Goal: Transaction & Acquisition: Book appointment/travel/reservation

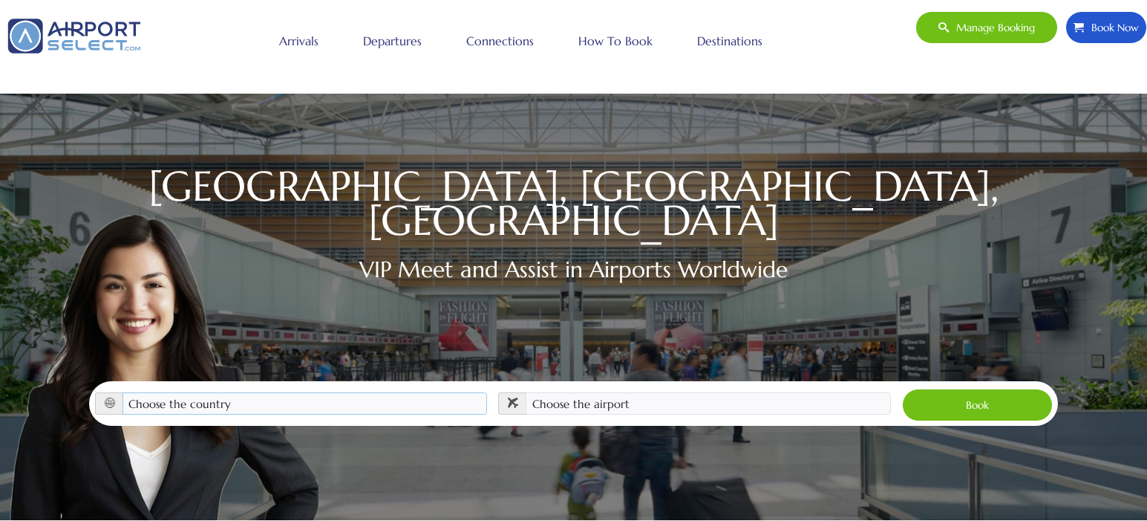
click at [422, 392] on select "Choose the country Albania Austria Bosnia and Herzegovina Canada China Croatia …" at bounding box center [305, 403] width 365 height 22
select select "FRA"
click at [123, 392] on select "Choose the country Albania Austria Bosnia and Herzegovina Canada China Croatia …" at bounding box center [305, 403] width 365 height 22
click at [694, 392] on select "Choose the airport Nice Côte d'Azur Airport (NCE) Paris Charles de Gaulle Apt (…" at bounding box center [708, 403] width 365 height 22
select select "CDG"
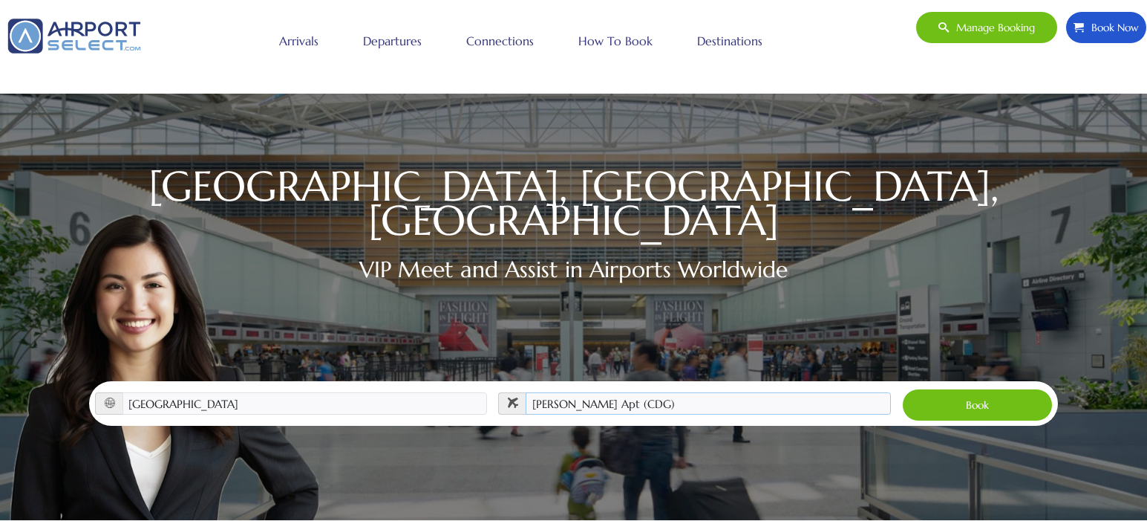
click at [526, 392] on select "Choose the airport Nice Côte d'Azur Airport (NCE) Paris Charles de Gaulle Apt (…" at bounding box center [708, 403] width 365 height 22
click at [979, 388] on button "Book" at bounding box center [977, 404] width 151 height 33
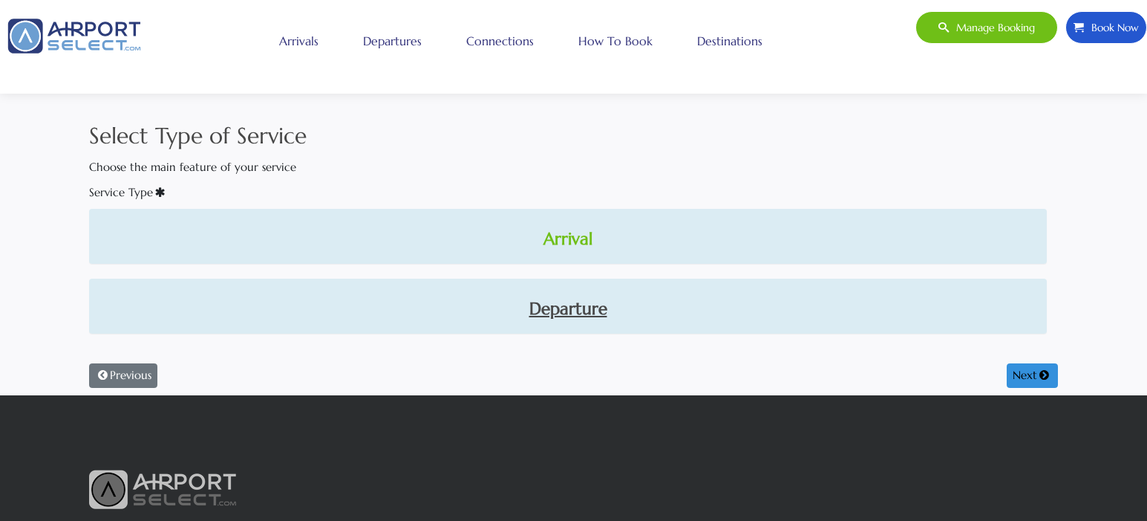
click at [562, 239] on link "Arrival" at bounding box center [568, 238] width 934 height 25
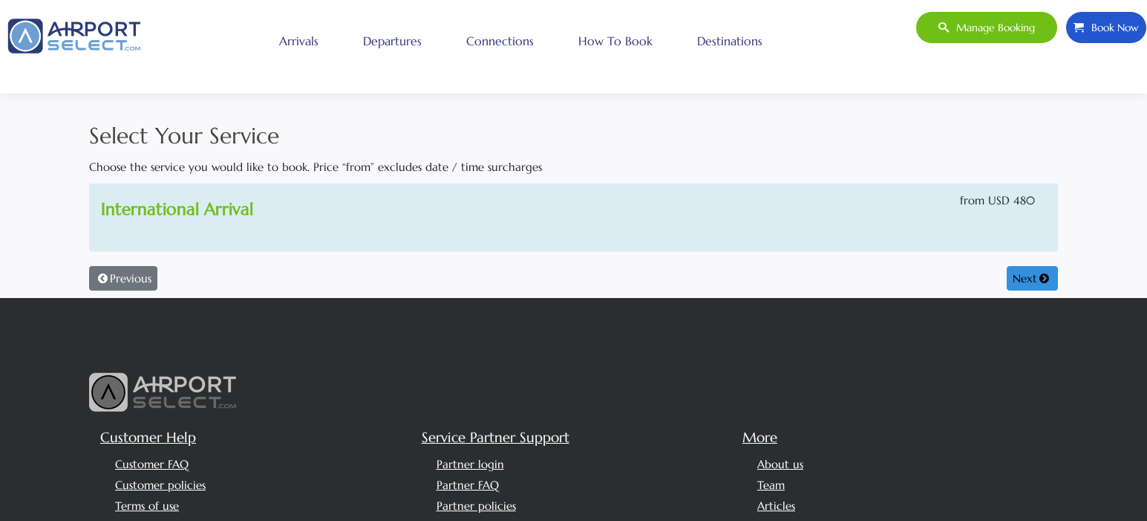
click at [209, 210] on link "International Arrival" at bounding box center [177, 208] width 152 height 21
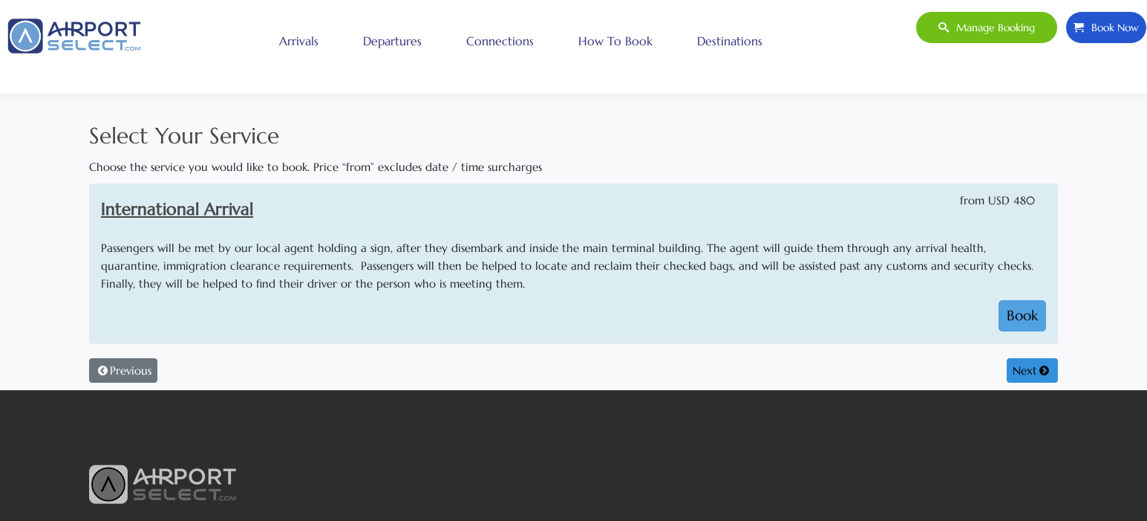
click at [1032, 316] on button "Book" at bounding box center [1023, 315] width 48 height 31
select select "1"
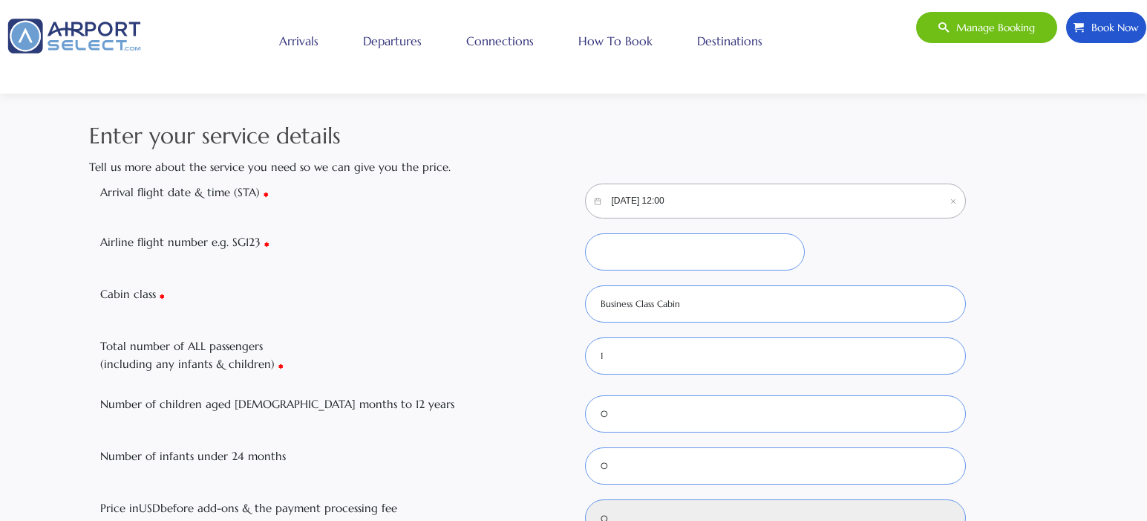
click at [723, 194] on input "10/05/2025, 12:00" at bounding box center [776, 200] width 382 height 35
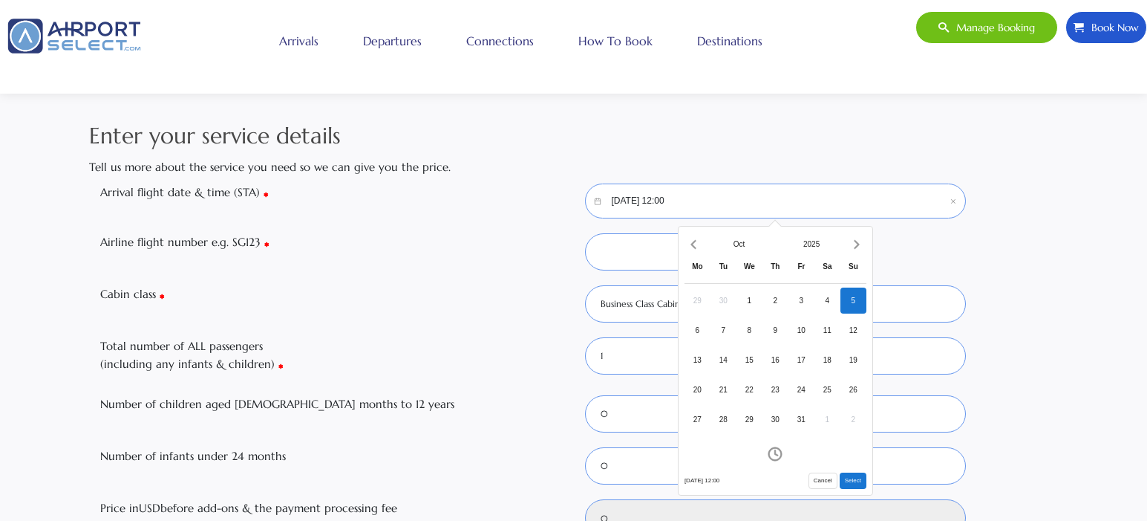
click at [858, 294] on div "5" at bounding box center [854, 300] width 26 height 26
click at [858, 478] on button "Select" at bounding box center [853, 480] width 27 height 16
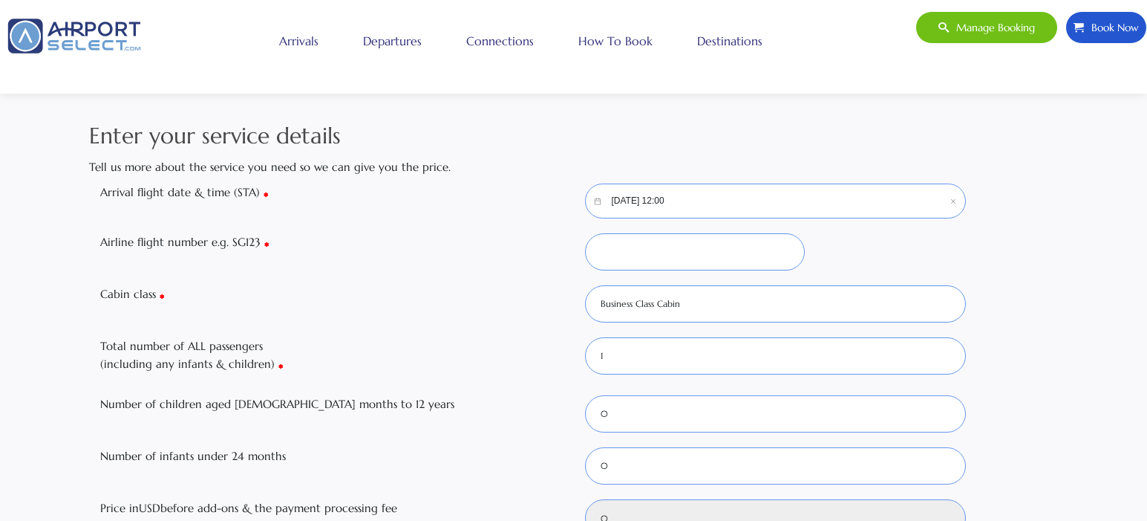
type input "480"
click at [689, 196] on input "10/05/2025, 12:00" at bounding box center [776, 200] width 382 height 35
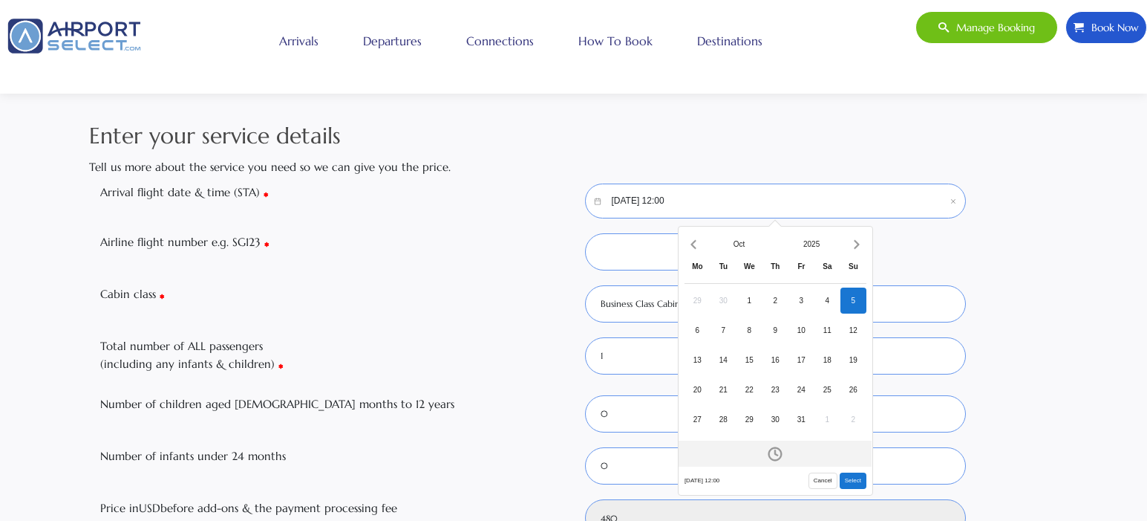
click at [777, 451] on icon "Open time picker" at bounding box center [775, 453] width 15 height 15
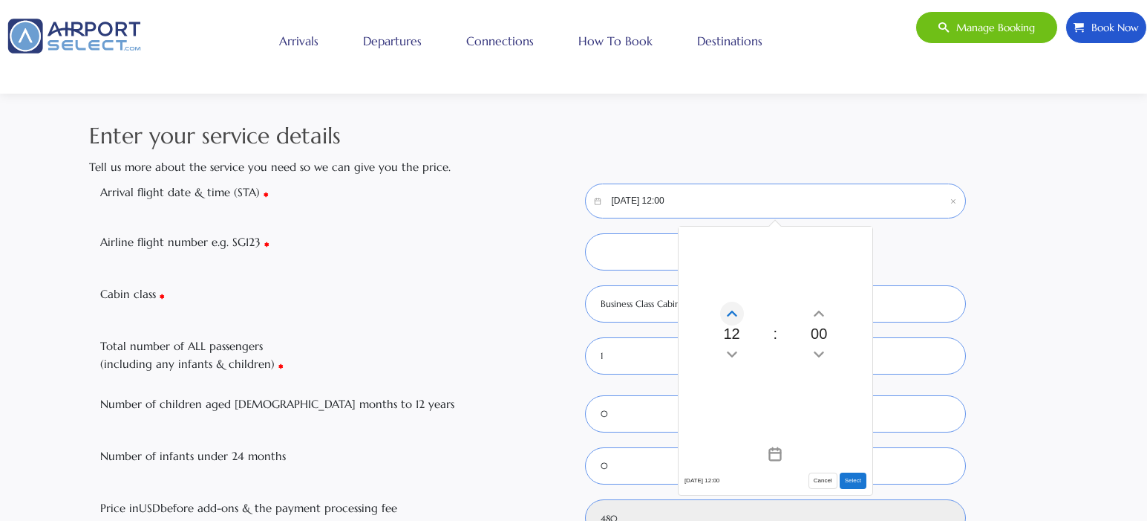
click at [733, 310] on icon "Increment hours" at bounding box center [732, 312] width 10 height 5
click at [736, 351] on icon "Decrement hours" at bounding box center [732, 354] width 16 height 24
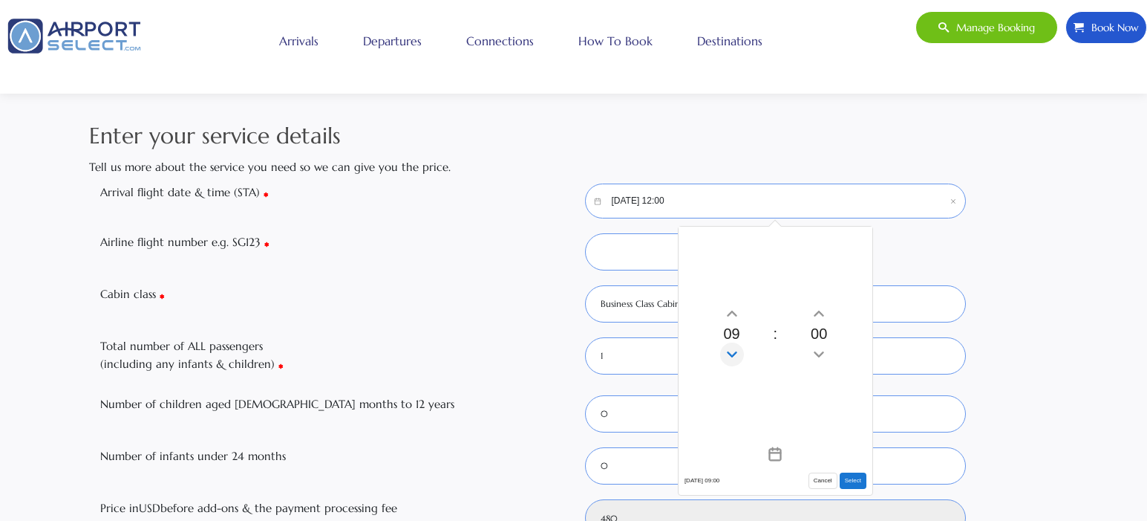
click at [736, 351] on icon "Decrement hours" at bounding box center [732, 354] width 16 height 24
click at [734, 311] on icon "Increment hours" at bounding box center [732, 312] width 10 height 5
click at [822, 350] on icon "Decrement minutes" at bounding box center [819, 354] width 16 height 24
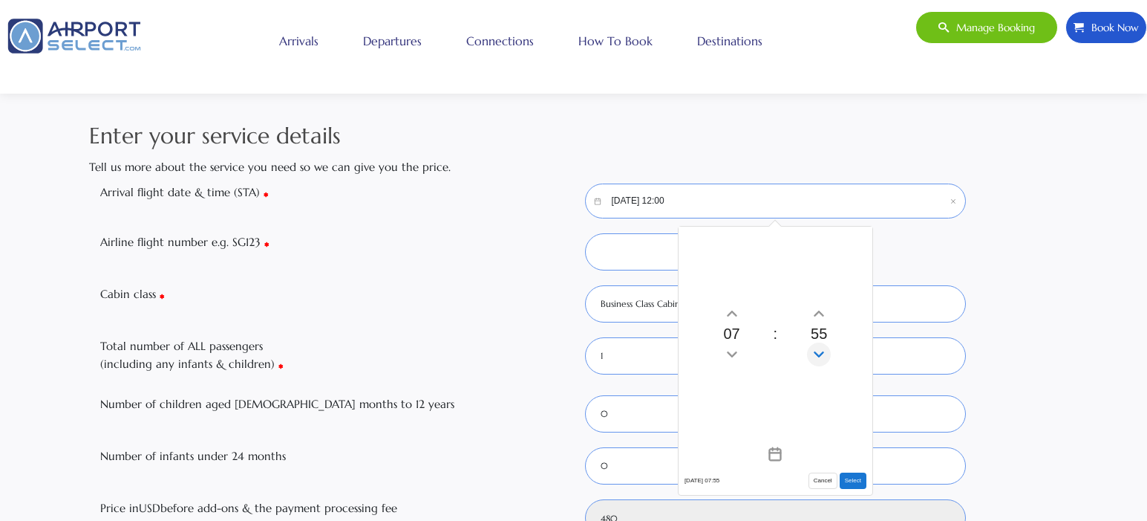
click at [822, 350] on icon "Decrement minutes" at bounding box center [819, 354] width 16 height 24
click at [823, 310] on icon "Increment minutes" at bounding box center [819, 313] width 16 height 24
click at [820, 307] on icon "Increment minutes" at bounding box center [819, 313] width 16 height 24
click at [855, 477] on button "Select" at bounding box center [853, 480] width 27 height 16
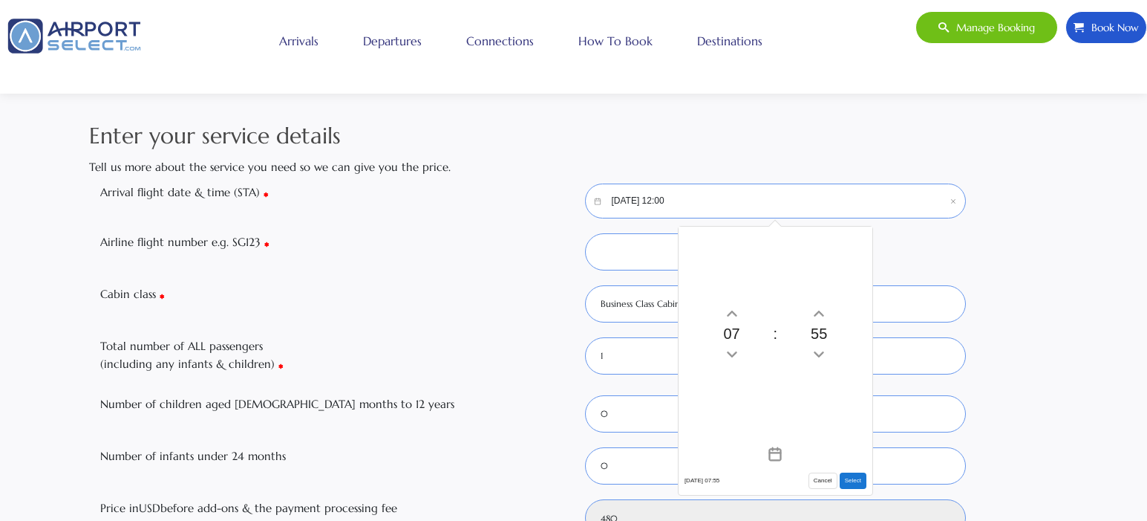
type input "10/05/2025, 07:55"
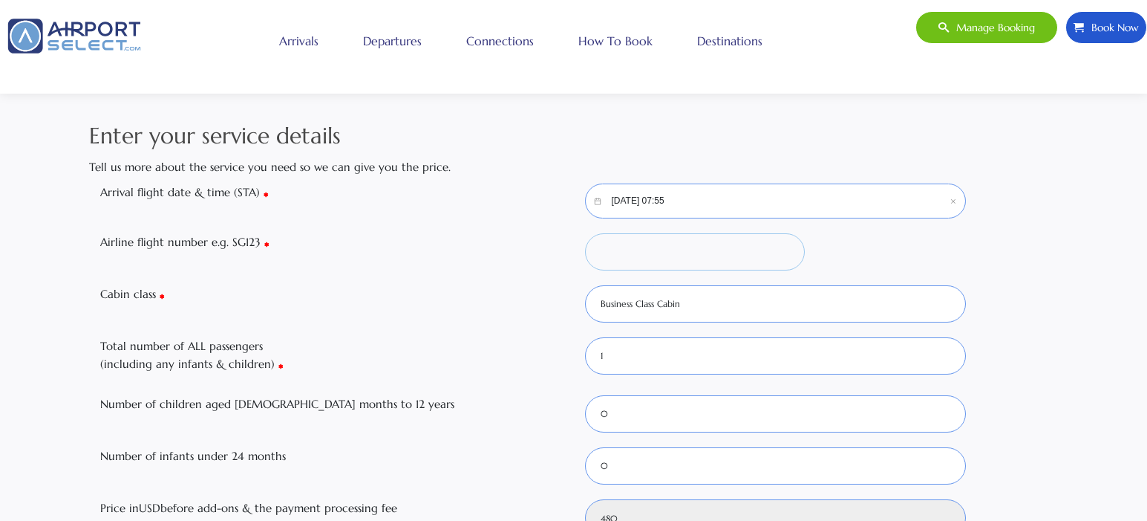
click at [692, 237] on input "Airline flight number e.g. SG123" at bounding box center [695, 251] width 220 height 37
click at [684, 253] on input "GF" at bounding box center [695, 251] width 220 height 37
type input "GF19"
click at [647, 364] on select "0 1 2 3 4 5 6" at bounding box center [776, 355] width 382 height 37
select select "2"
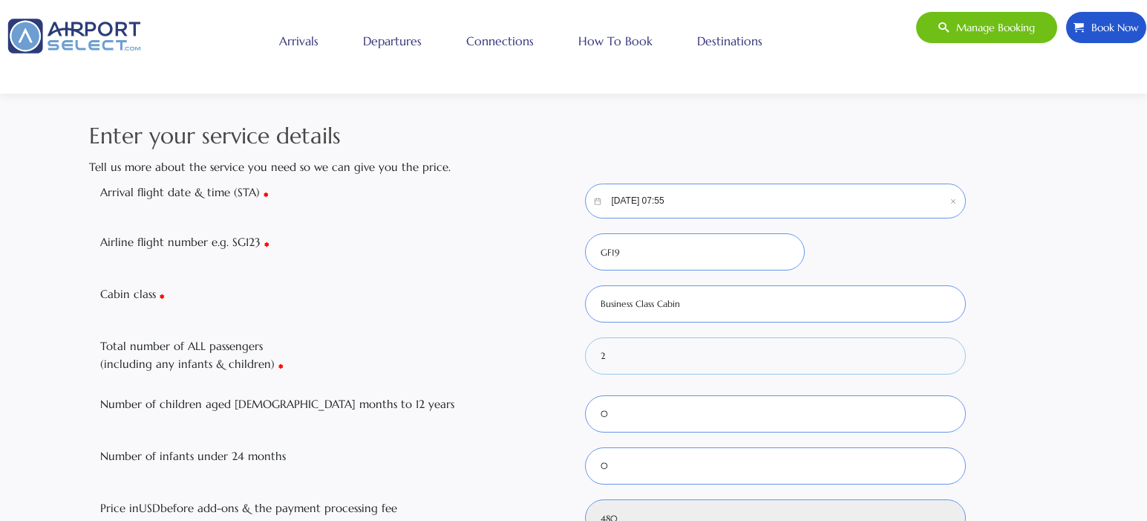
click at [585, 337] on select "0 1 2 3 4 5 6" at bounding box center [776, 355] width 382 height 37
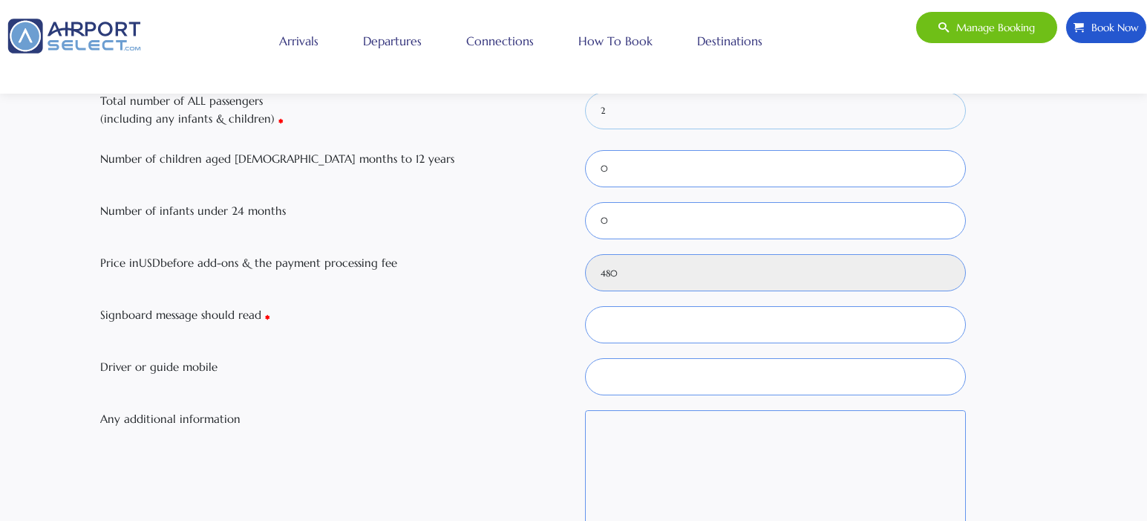
scroll to position [247, 0]
click at [704, 323] on input "Signboard message should read" at bounding box center [776, 322] width 382 height 37
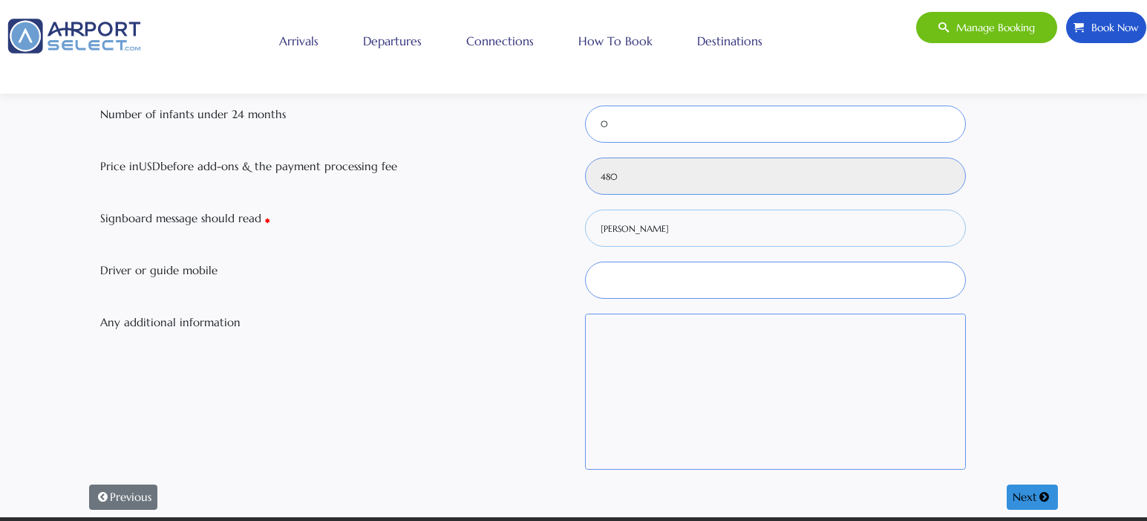
scroll to position [347, 0]
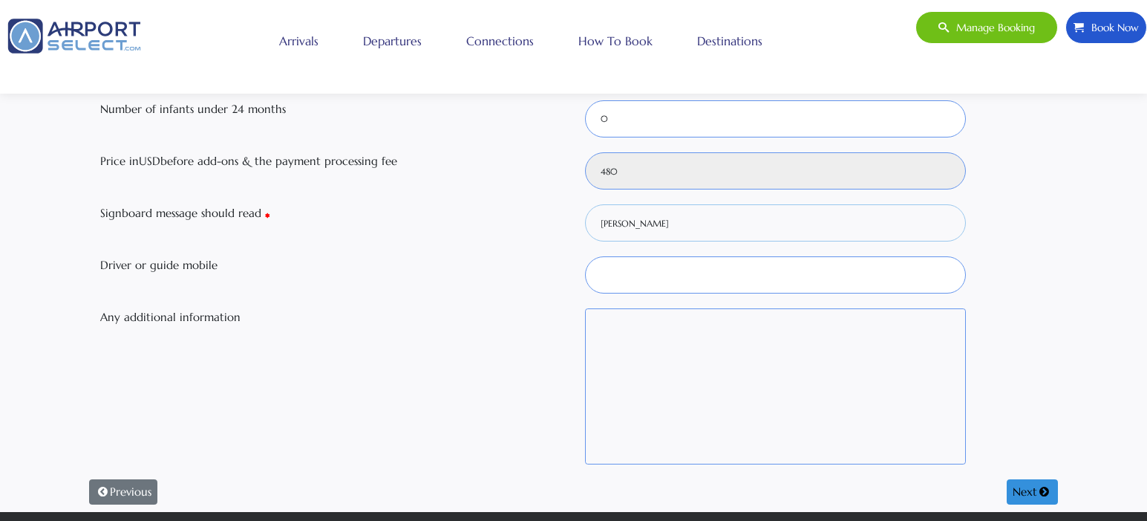
type input "[PERSON_NAME]"
click at [799, 274] on input "Driver or guide mobile" at bounding box center [776, 274] width 382 height 37
paste input "[PHONE_NUMBER]"
type input "[PHONE_NUMBER]"
click at [835, 336] on textarea "Any additional information" at bounding box center [776, 386] width 382 height 156
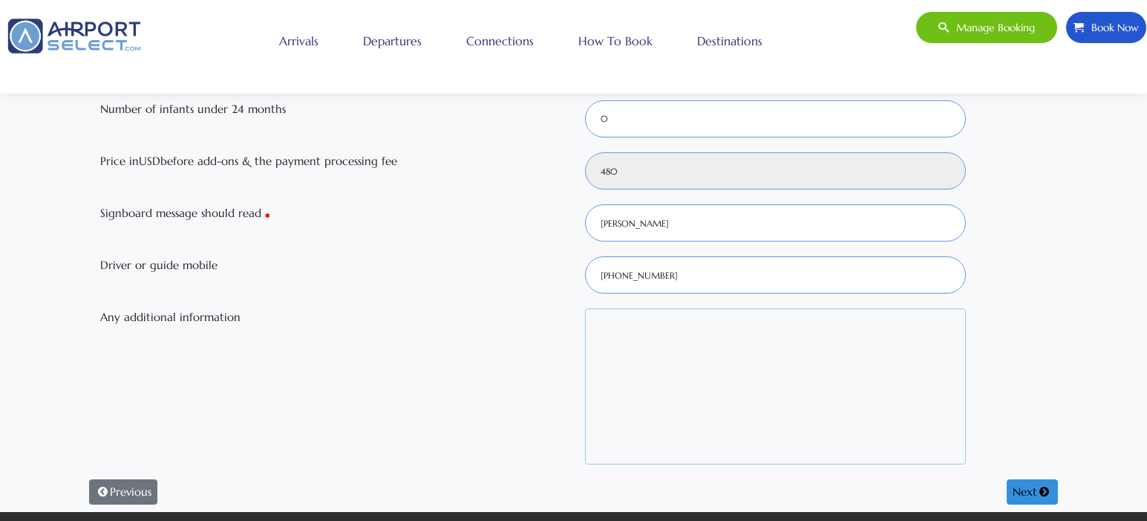
paste textarea "I need reception from the plane door and completion of all services at the airp…"
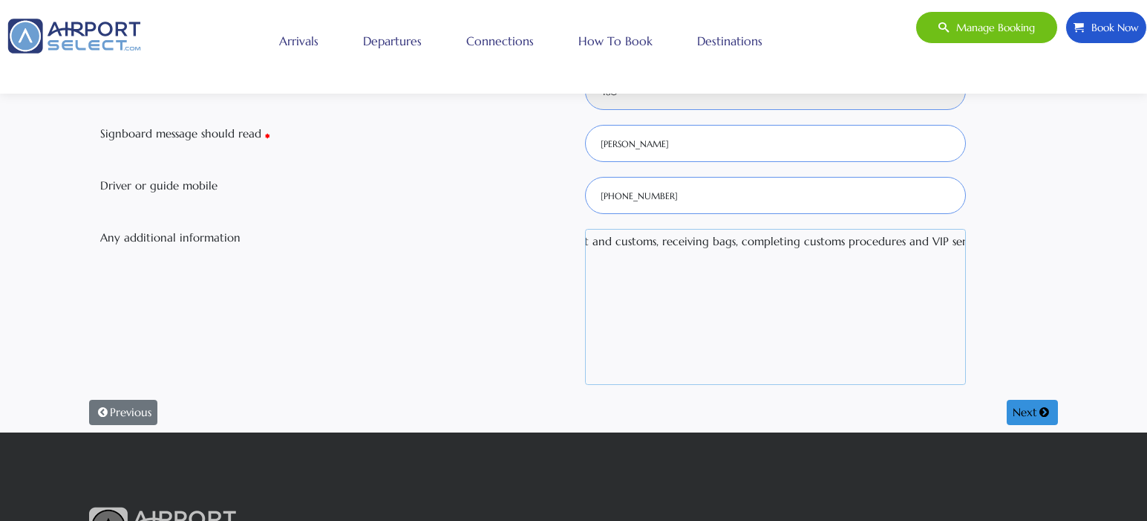
scroll to position [428, 0]
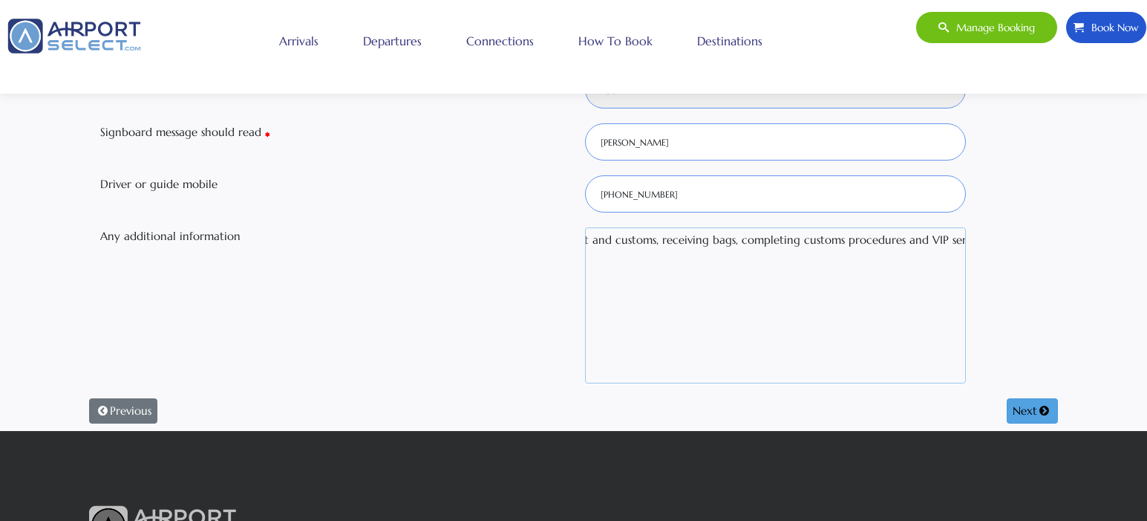
type textarea "I need reception from the plane door and completion of all services at the airp…"
click at [1029, 406] on button "Next" at bounding box center [1032, 410] width 51 height 25
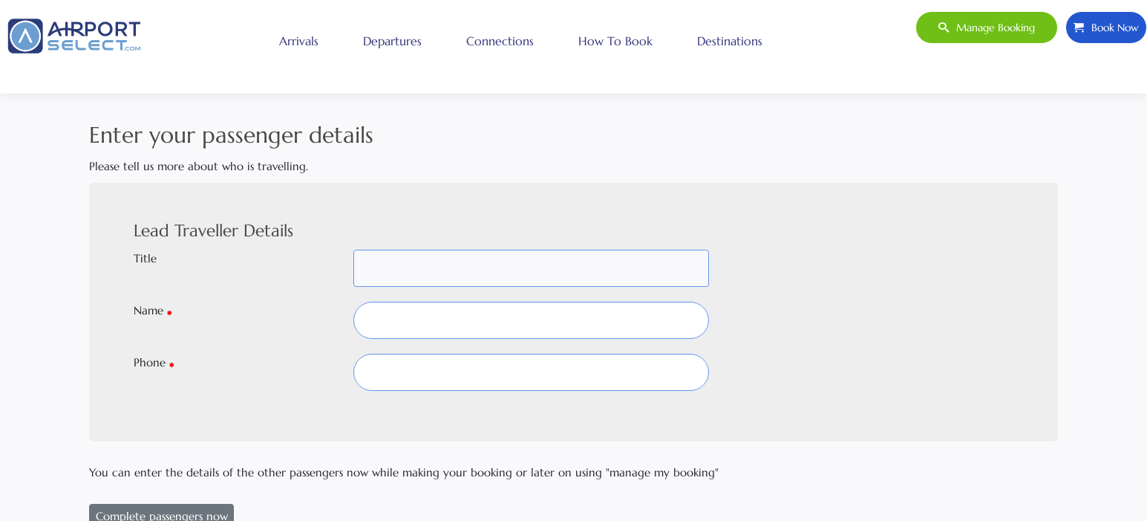
scroll to position [0, 0]
click at [593, 269] on select "Mr Mrs Dr Inf M/S Ms Sheika Shk Prof -" at bounding box center [531, 268] width 356 height 37
select select "MR"
click at [353, 250] on select "Mr Mrs Dr Inf M/S Ms Sheika Shk Prof -" at bounding box center [531, 268] width 356 height 37
click at [504, 320] on input "text" at bounding box center [531, 320] width 356 height 37
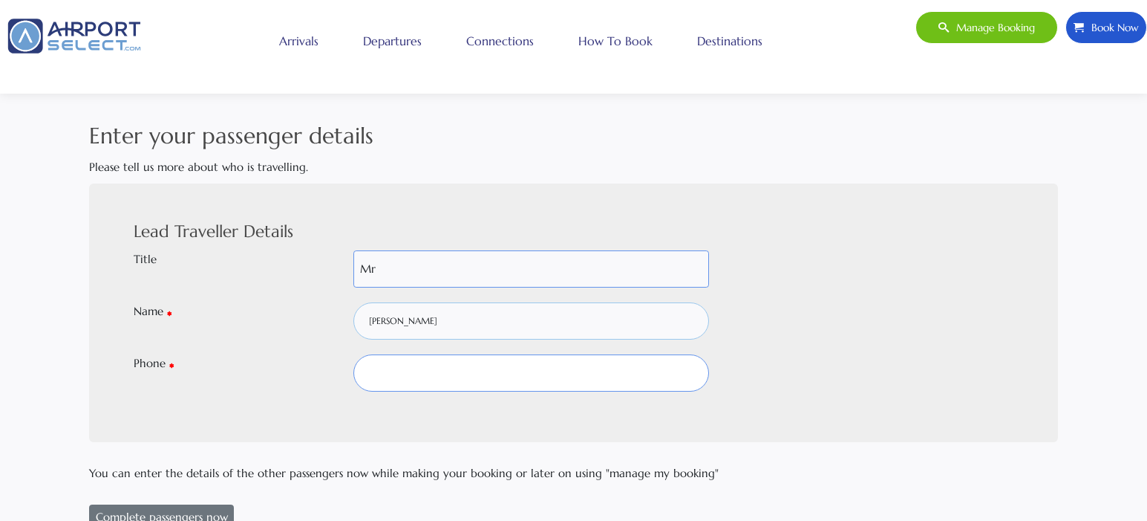
type input "Ibrahim Alghafes"
click at [468, 371] on input "text" at bounding box center [531, 372] width 356 height 37
paste input "[PHONE_NUMBER]"
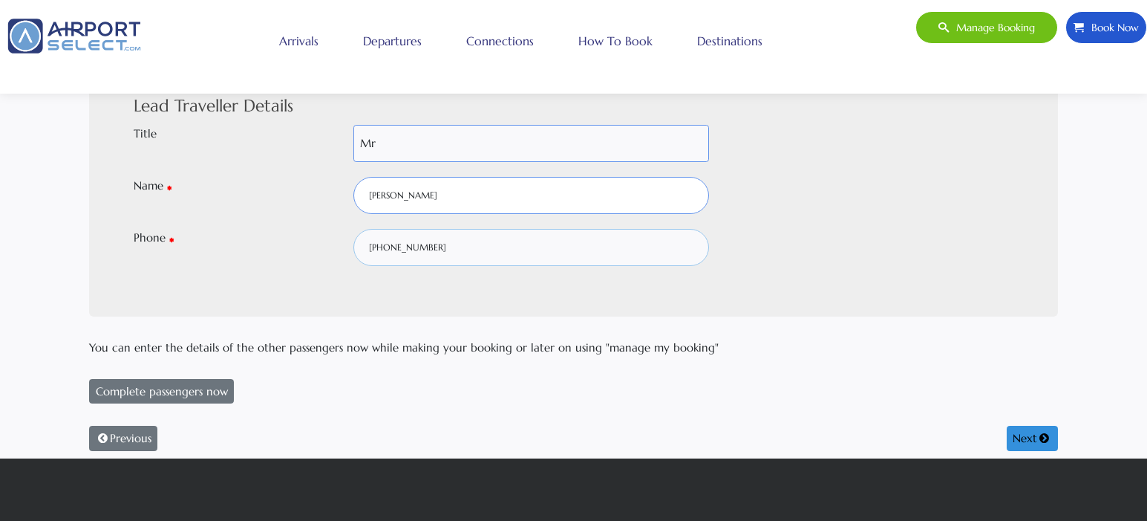
scroll to position [123, 0]
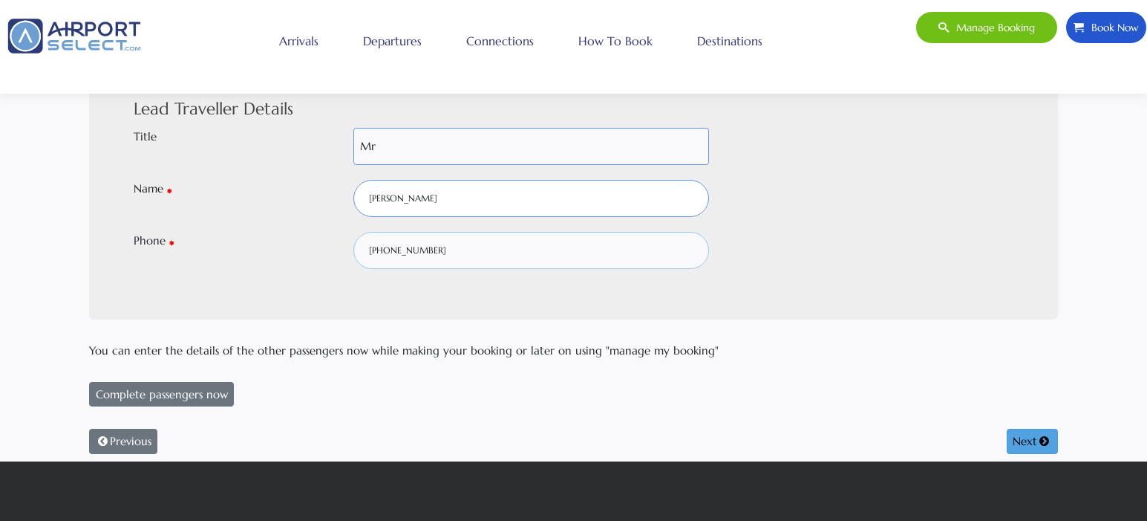
type input "[PHONE_NUMBER]"
click at [1026, 435] on button "Next" at bounding box center [1032, 440] width 51 height 25
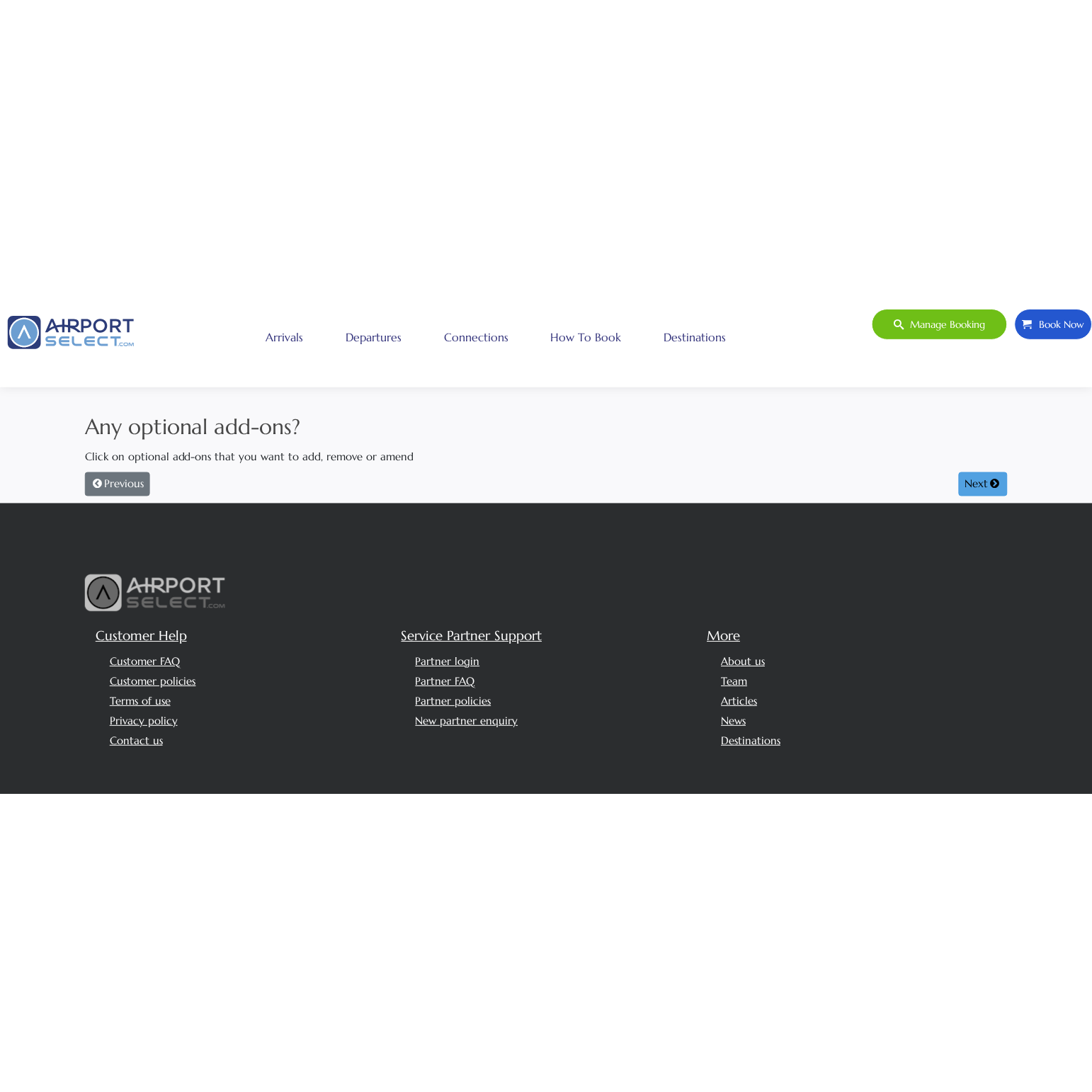
scroll to position [0, 0]
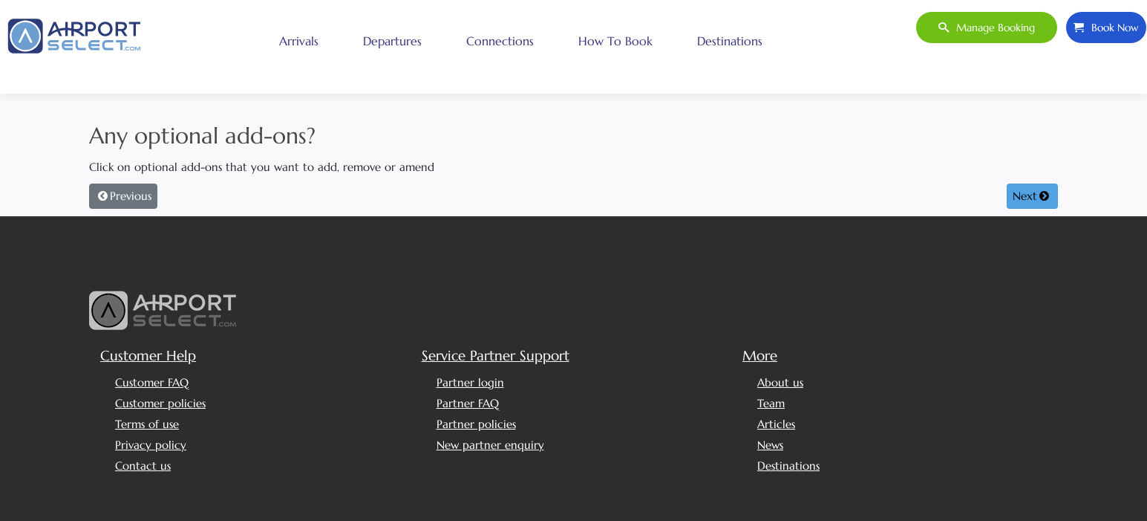
click at [1016, 195] on button "Next" at bounding box center [1032, 195] width 51 height 25
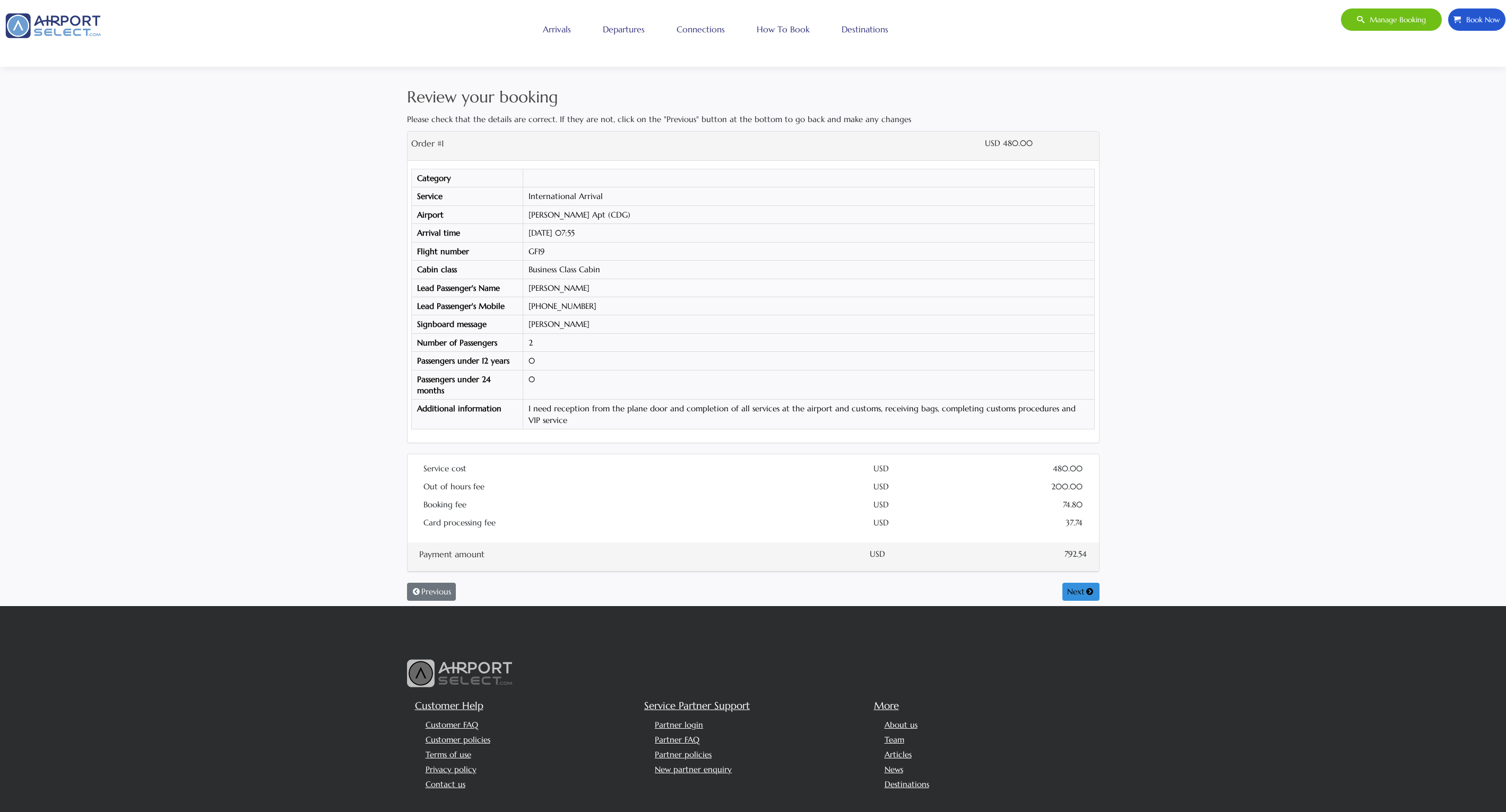
click at [819, 372] on div "Review your booking Please check that the details are correct. If they are not,…" at bounding box center [753, 345] width 1506 height 521
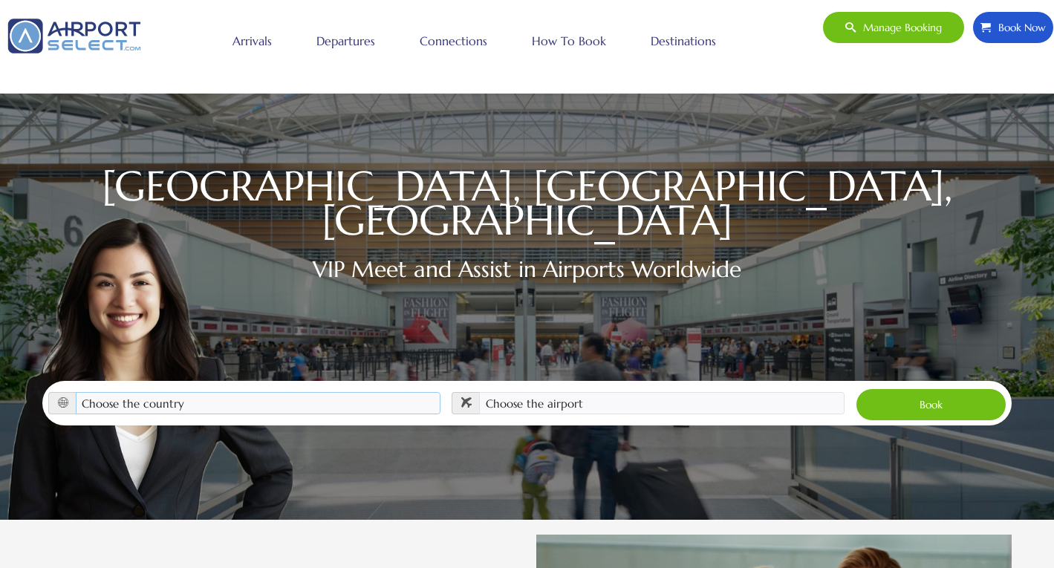
click at [314, 392] on select "Choose the country Albania Austria Bosnia and Herzegovina Canada China Croatia …" at bounding box center [258, 403] width 365 height 22
select select "FRA"
click at [76, 392] on select "Choose the country Albania Austria Bosnia and Herzegovina Canada China Croatia …" at bounding box center [258, 403] width 365 height 22
click at [553, 392] on select "Choose the airport Nice Côte d'Azur Airport (NCE) Paris Charles de Gaulle Apt (…" at bounding box center [661, 403] width 365 height 22
select select "CDG"
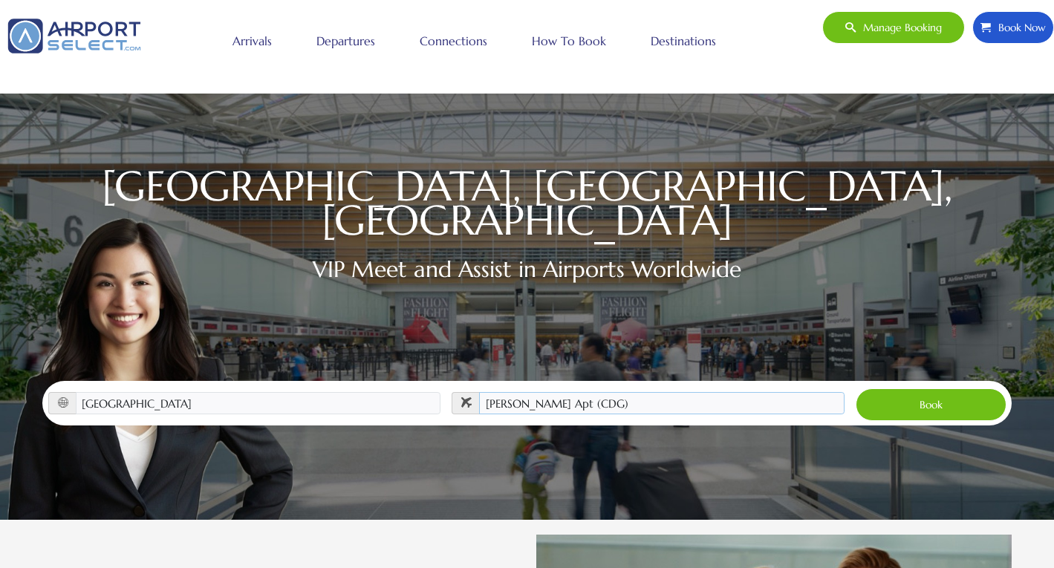
click at [479, 392] on select "Choose the airport Nice Côte d'Azur Airport (NCE) Paris Charles de Gaulle Apt (…" at bounding box center [661, 403] width 365 height 22
click at [929, 395] on button "Book" at bounding box center [930, 404] width 151 height 33
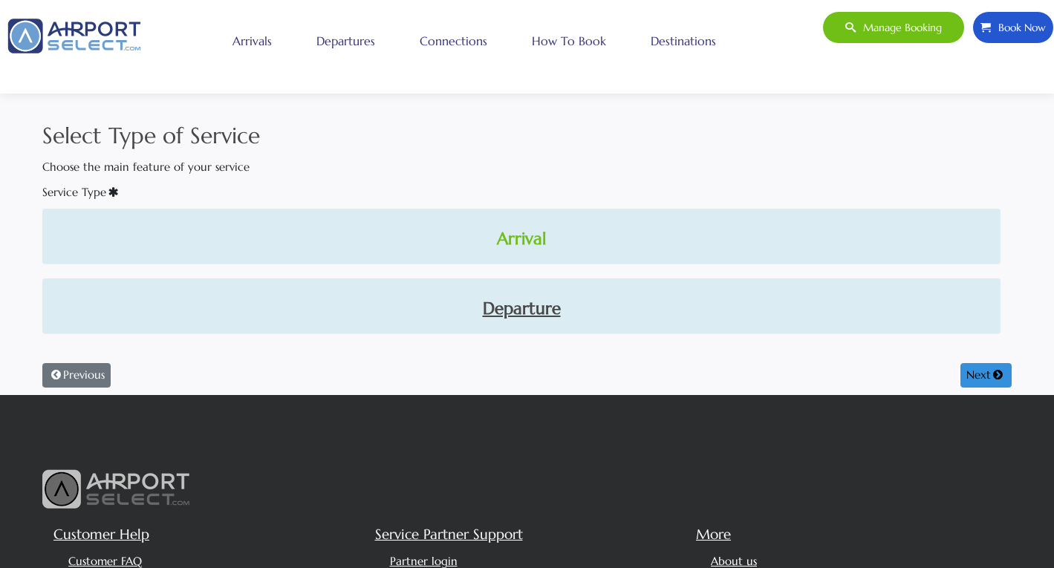
click at [521, 238] on link "Arrival" at bounding box center [521, 238] width 934 height 25
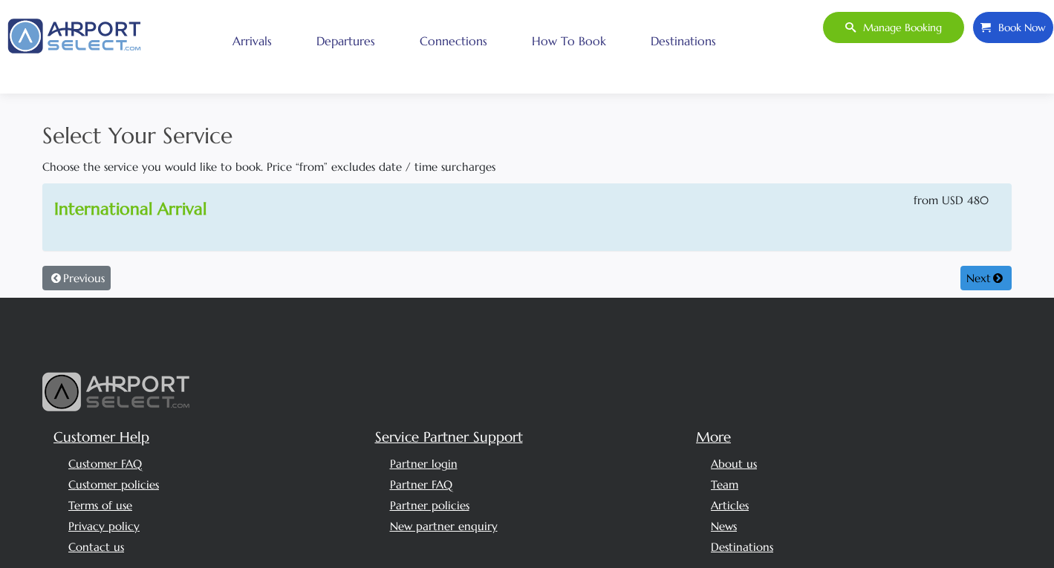
click at [195, 208] on link "International Arrival" at bounding box center [130, 208] width 152 height 21
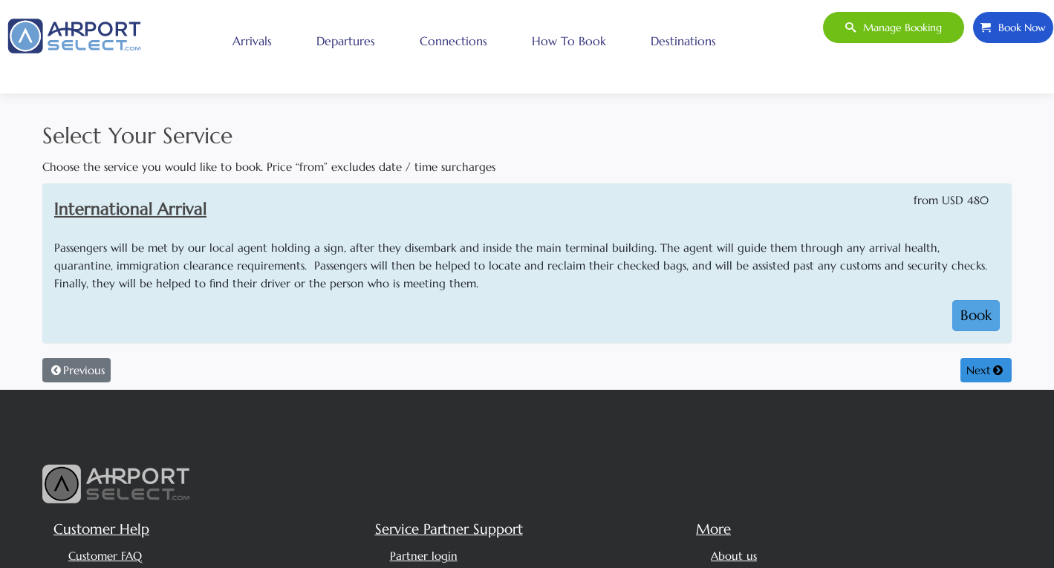
click at [959, 314] on button "Book" at bounding box center [976, 315] width 48 height 31
select select "1"
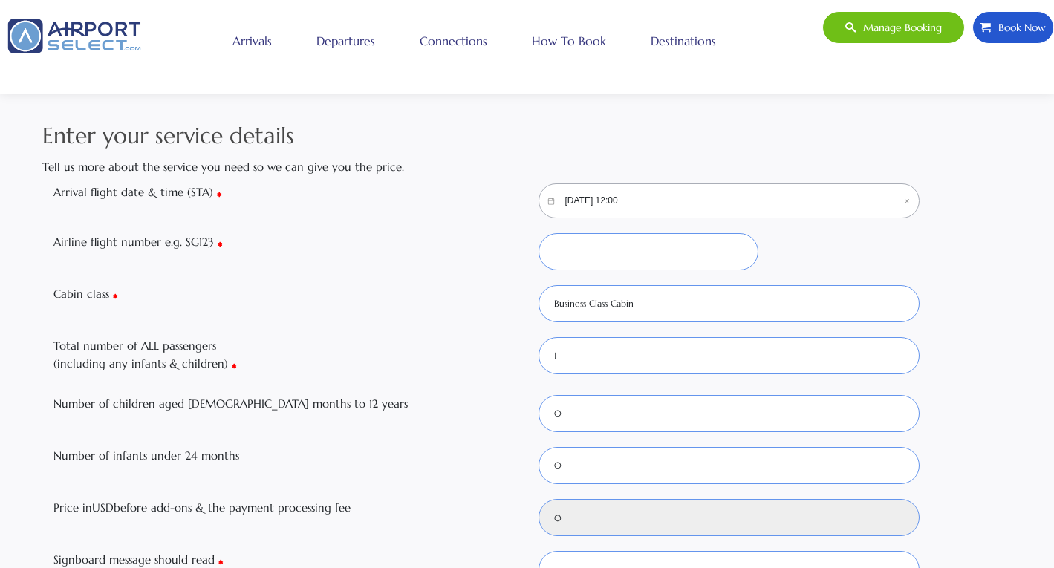
click at [712, 198] on input "10/05/2025, 12:00" at bounding box center [729, 200] width 382 height 35
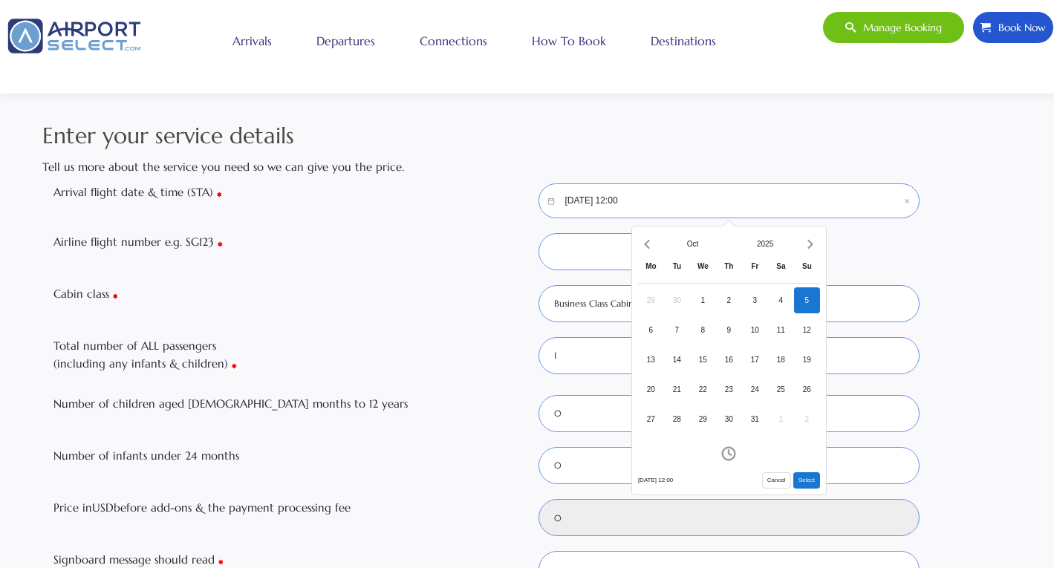
click at [808, 479] on button "Select" at bounding box center [806, 480] width 27 height 16
type input "480"
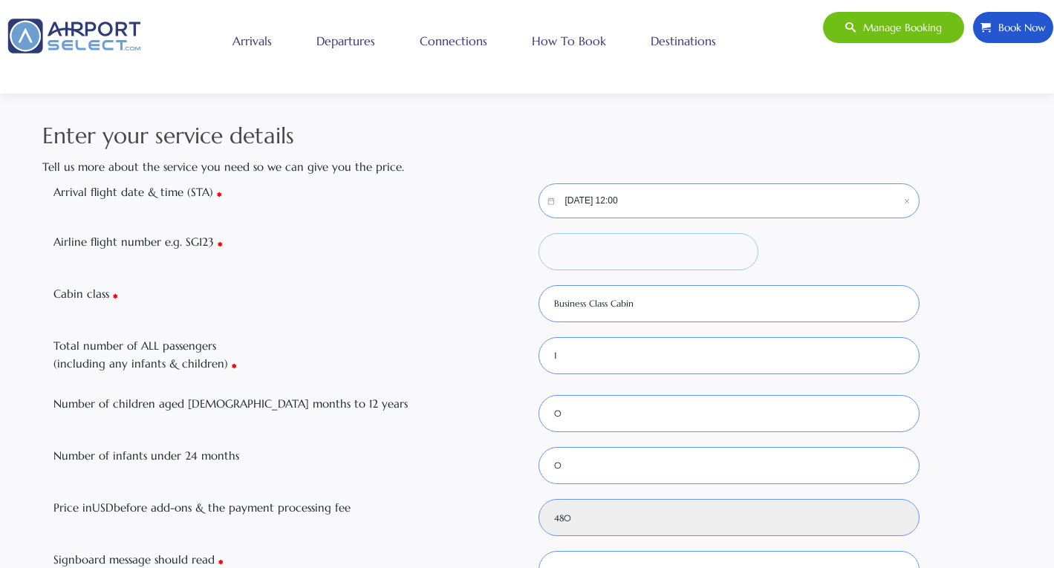
click at [637, 258] on input "Airline flight number e.g. SG123" at bounding box center [648, 251] width 220 height 37
type input "GF19"
click at [607, 350] on select "0 1 2 3 4 5 6" at bounding box center [729, 355] width 382 height 37
select select "2"
click at [538, 337] on select "0 1 2 3 4 5 6" at bounding box center [729, 355] width 382 height 37
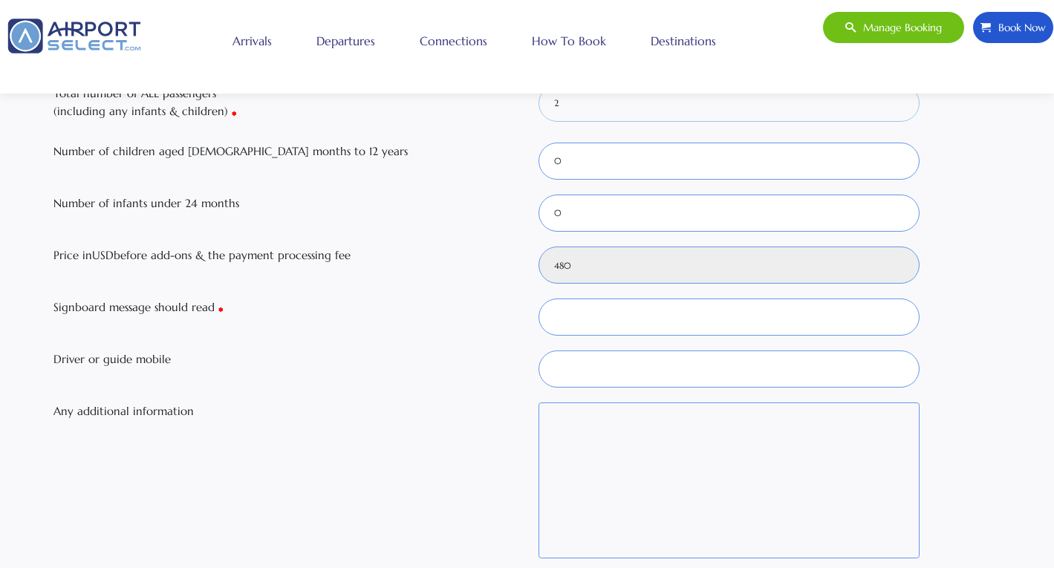
scroll to position [371, 0]
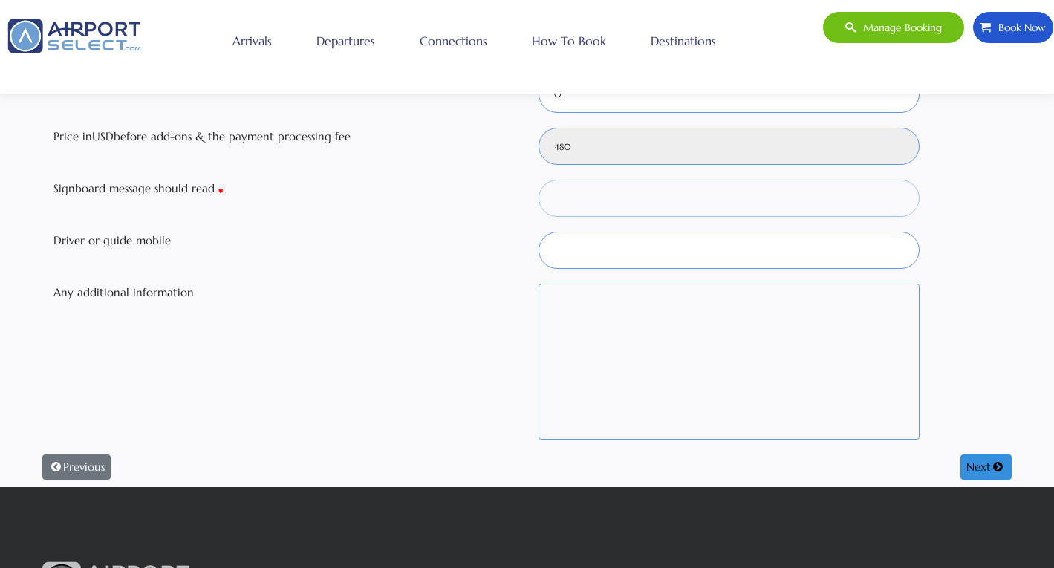
click at [598, 201] on input "Signboard message should read" at bounding box center [729, 198] width 382 height 37
type input "Mr. Ibrahim Alghafes"
click at [606, 241] on input "Driver or guide mobile" at bounding box center [729, 250] width 382 height 37
type input "+966 537232279"
click at [680, 310] on textarea "Any additional information" at bounding box center [729, 362] width 382 height 156
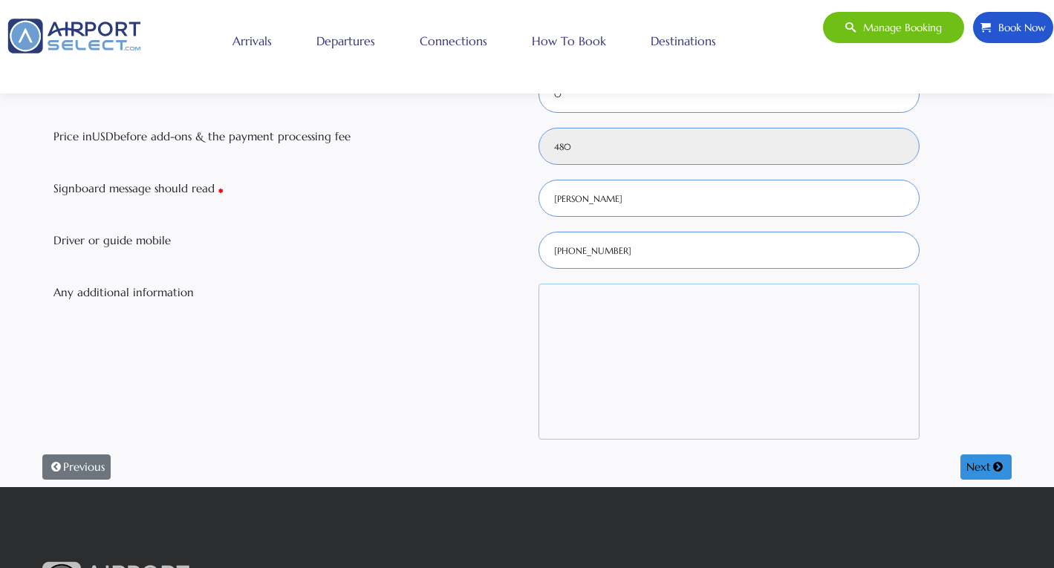
paste textarea "I need reception from the plane door and completion of all services at the airp…"
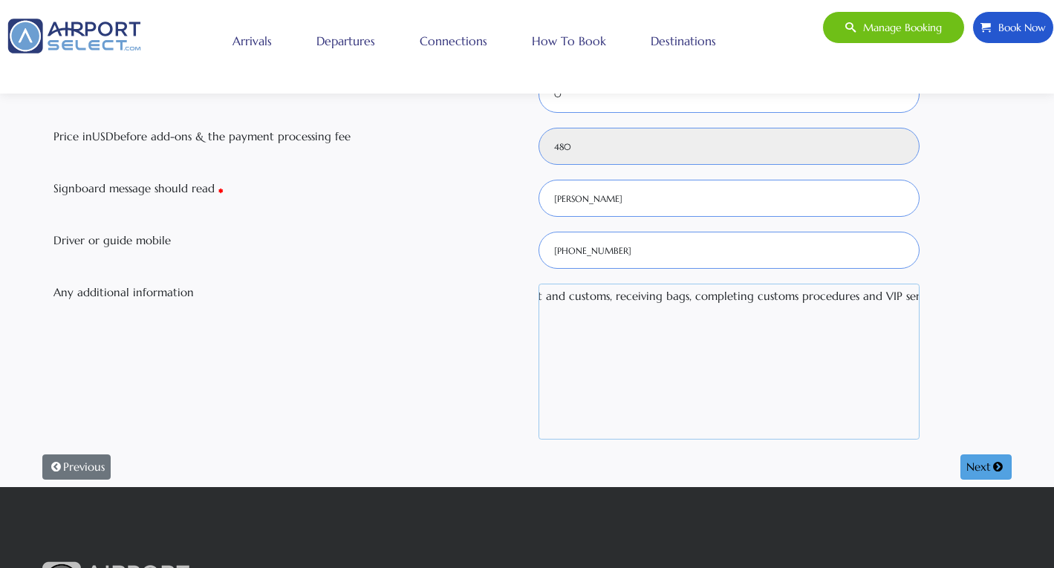
type textarea "I need reception from the plane door and completion of all services at the airp…"
click at [971, 457] on button "Next" at bounding box center [985, 466] width 51 height 25
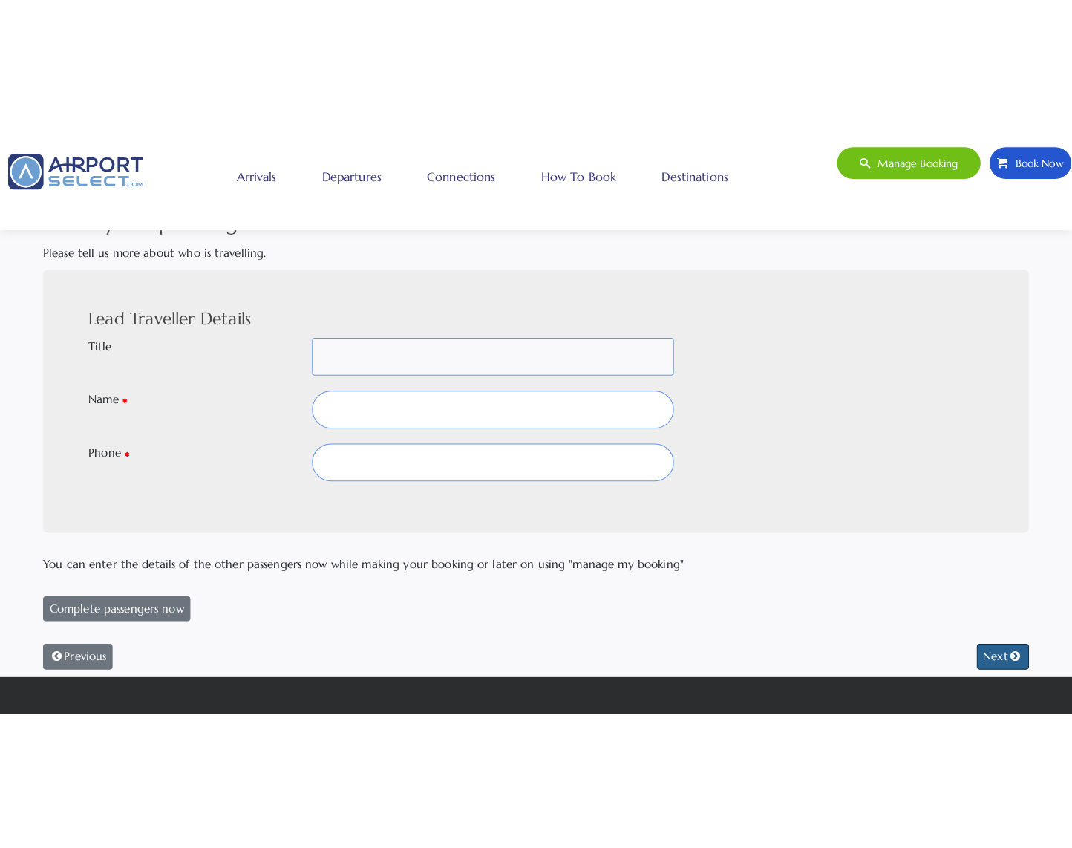
scroll to position [0, 0]
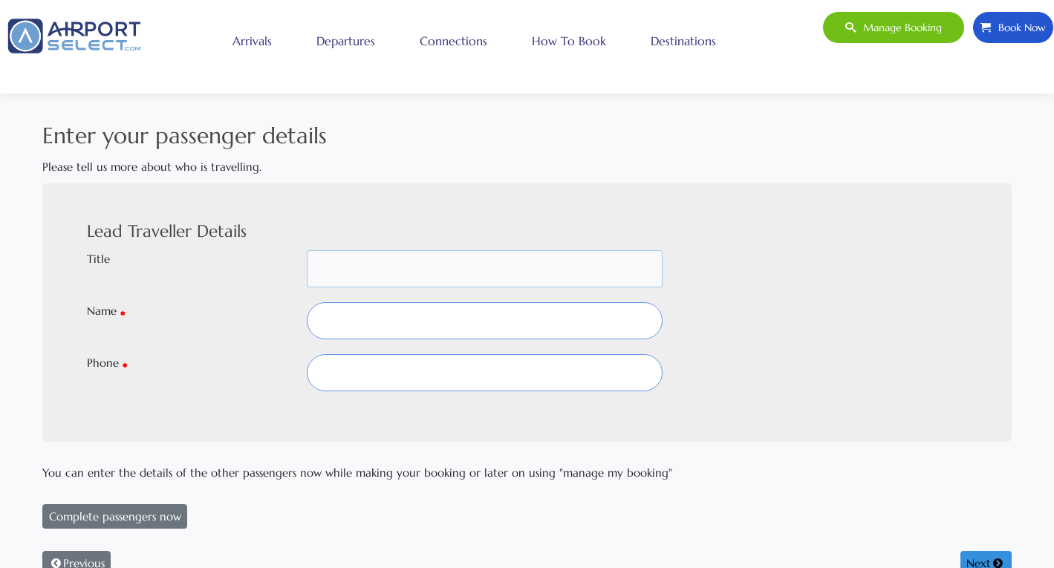
click at [454, 264] on select "Mr Mrs Dr Inf M/S Ms Sheika Shk Prof -" at bounding box center [485, 268] width 356 height 37
select select "MR"
click at [307, 250] on select "Mr Mrs Dr Inf M/S Ms Sheika Shk Prof -" at bounding box center [485, 268] width 356 height 37
click at [428, 319] on input "text" at bounding box center [485, 320] width 356 height 37
type input "Ibrahim Alghafes"
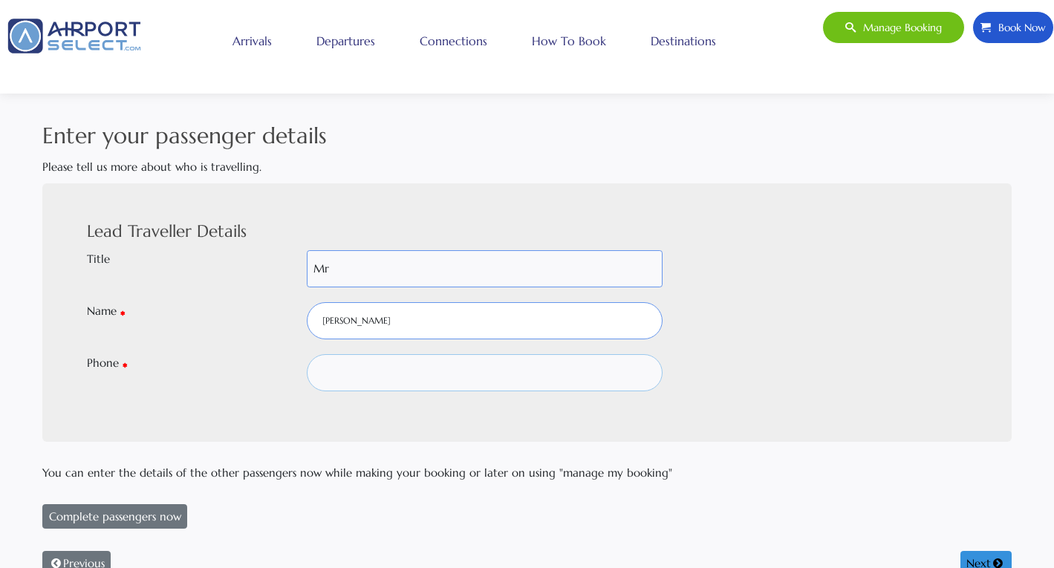
click at [489, 370] on input "text" at bounding box center [485, 372] width 356 height 37
paste input "[PHONE_NUMBER]"
type input "[PHONE_NUMBER]"
click at [987, 558] on button "Next" at bounding box center [985, 563] width 51 height 25
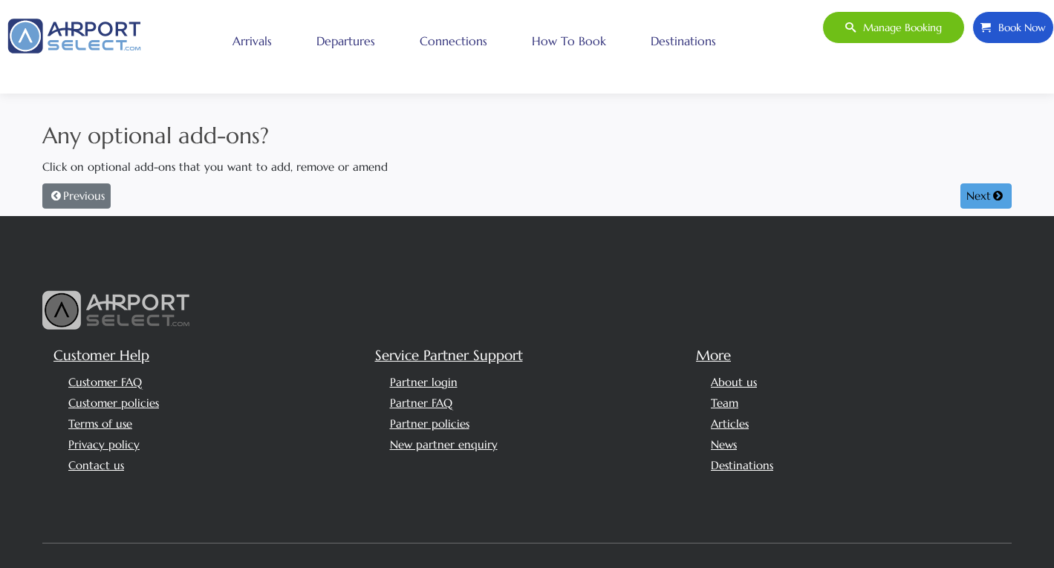
click at [980, 188] on button "Next" at bounding box center [985, 195] width 51 height 25
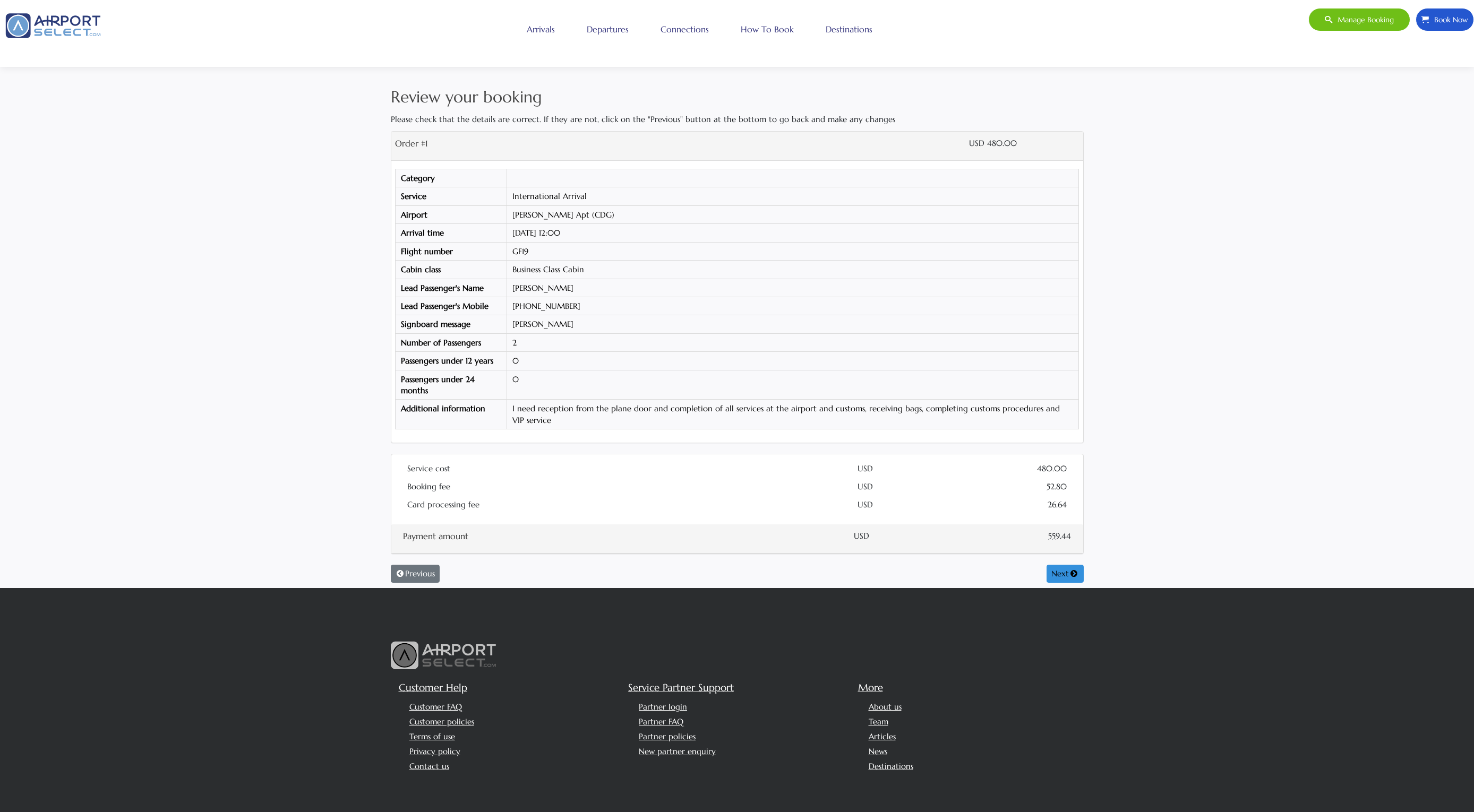
click at [753, 405] on div "Review your booking Please check that the details are correct. If they are not,…" at bounding box center [737, 337] width 1474 height 503
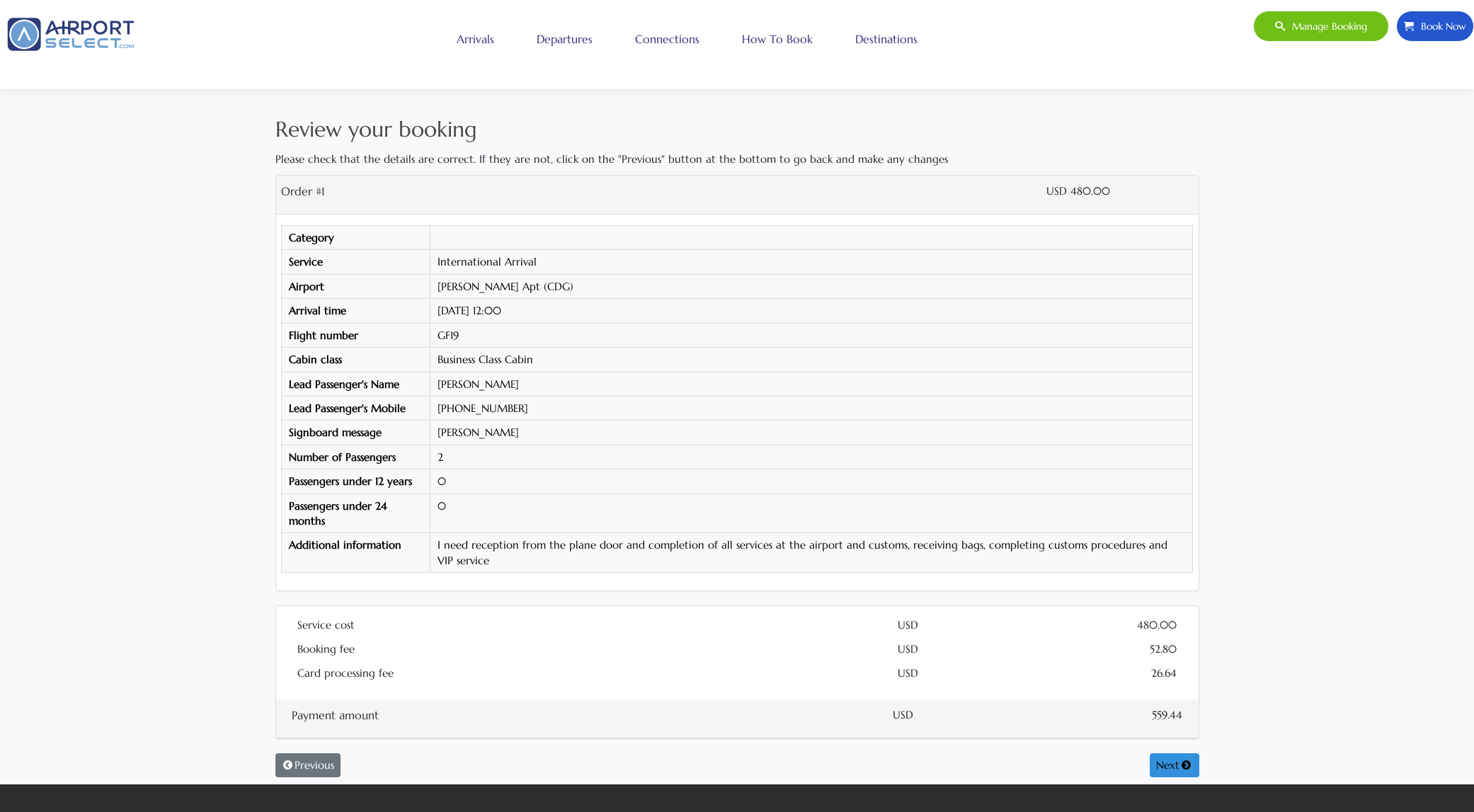
click at [1004, 103] on div "Review your booking Please check that the details are correct. If they are not,…" at bounding box center [737, 392] width 1474 height 784
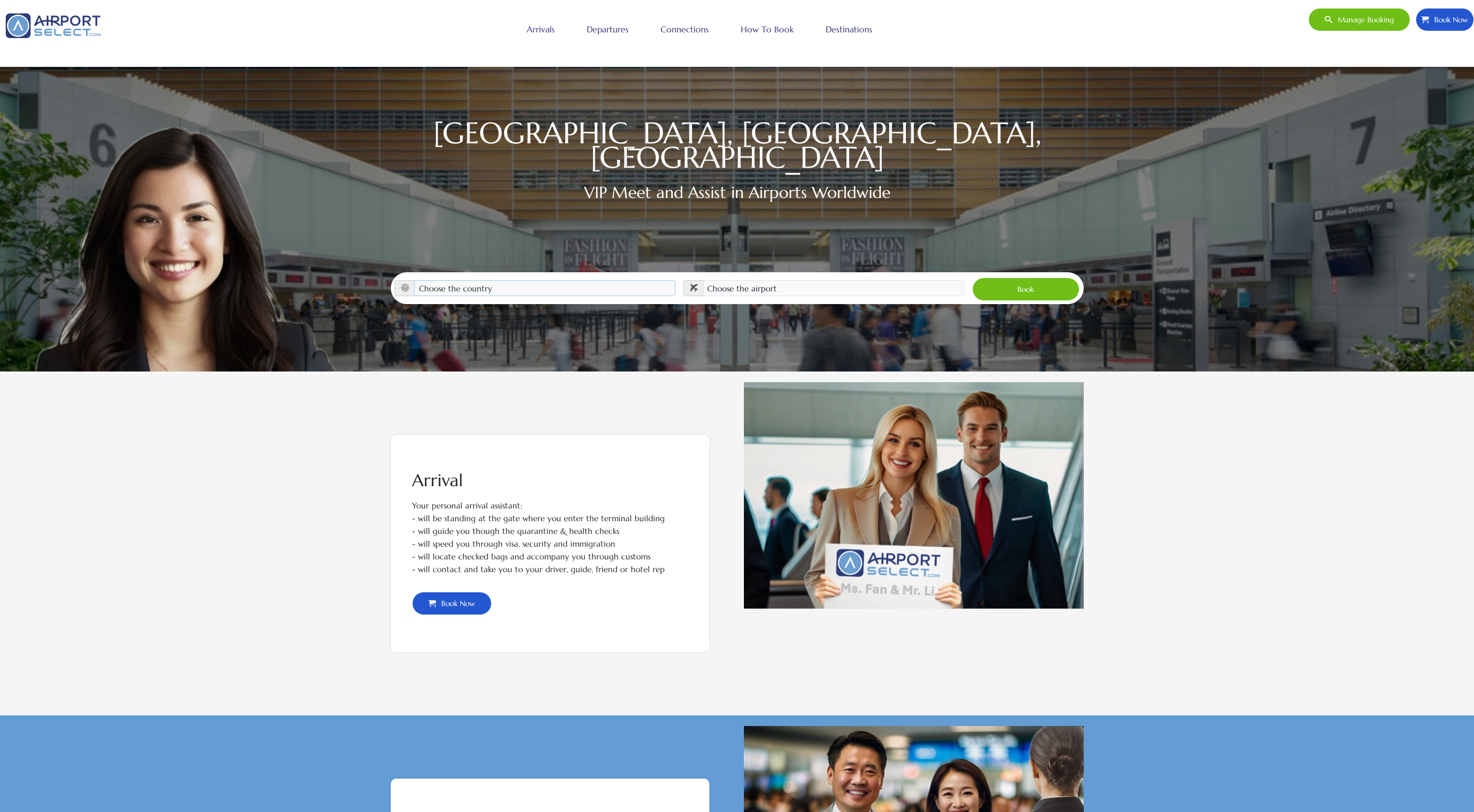
click at [593, 280] on select "Choose the country [GEOGRAPHIC_DATA] [GEOGRAPHIC_DATA] [GEOGRAPHIC_DATA] [GEOGR…" at bounding box center [544, 288] width 261 height 16
select select "CAN"
click at [415, 280] on select "Choose the country [GEOGRAPHIC_DATA] [GEOGRAPHIC_DATA] [GEOGRAPHIC_DATA] [GEOGR…" at bounding box center [544, 288] width 261 height 16
click at [760, 280] on select "Choose the airport [GEOGRAPHIC_DATA] ([GEOGRAPHIC_DATA]) [GEOGRAPHIC_DATA] ([GE…" at bounding box center [833, 288] width 261 height 16
select select "YYC"
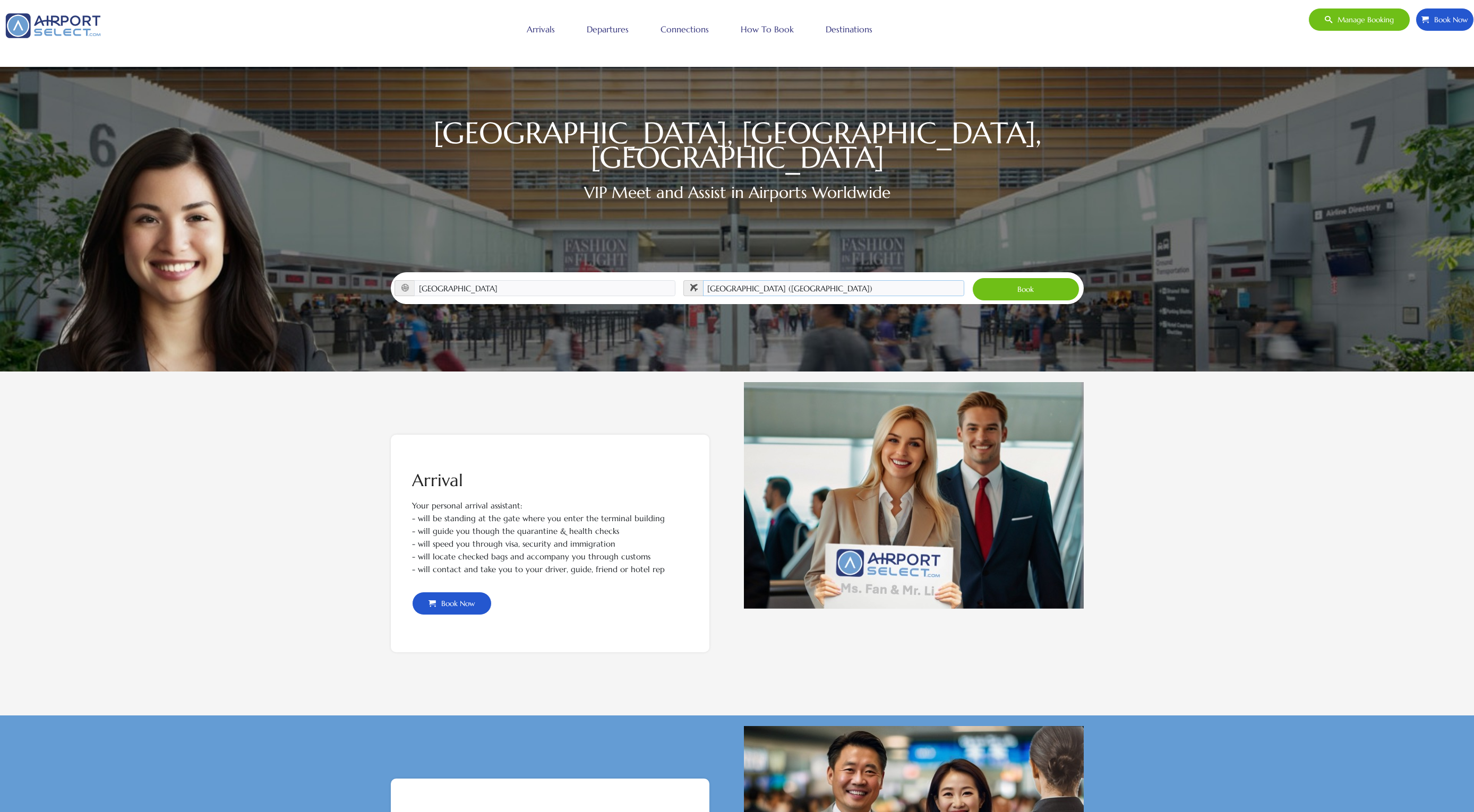
click at [703, 280] on select "Choose the airport [GEOGRAPHIC_DATA] ([GEOGRAPHIC_DATA]) [GEOGRAPHIC_DATA] ([GE…" at bounding box center [833, 288] width 261 height 16
click at [1037, 277] on button "Book" at bounding box center [1026, 289] width 108 height 24
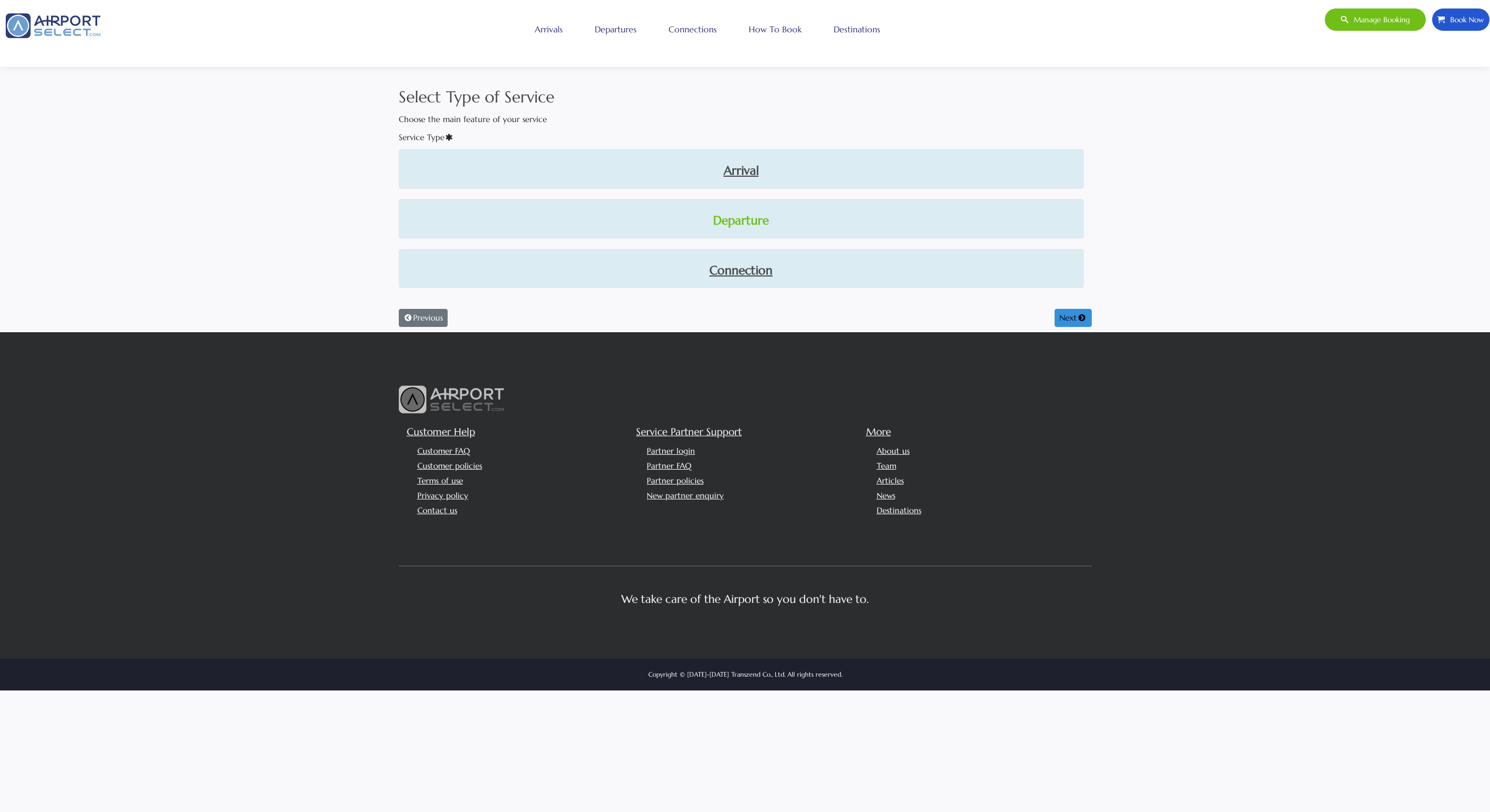
click at [744, 222] on link "Departure" at bounding box center [741, 220] width 668 height 18
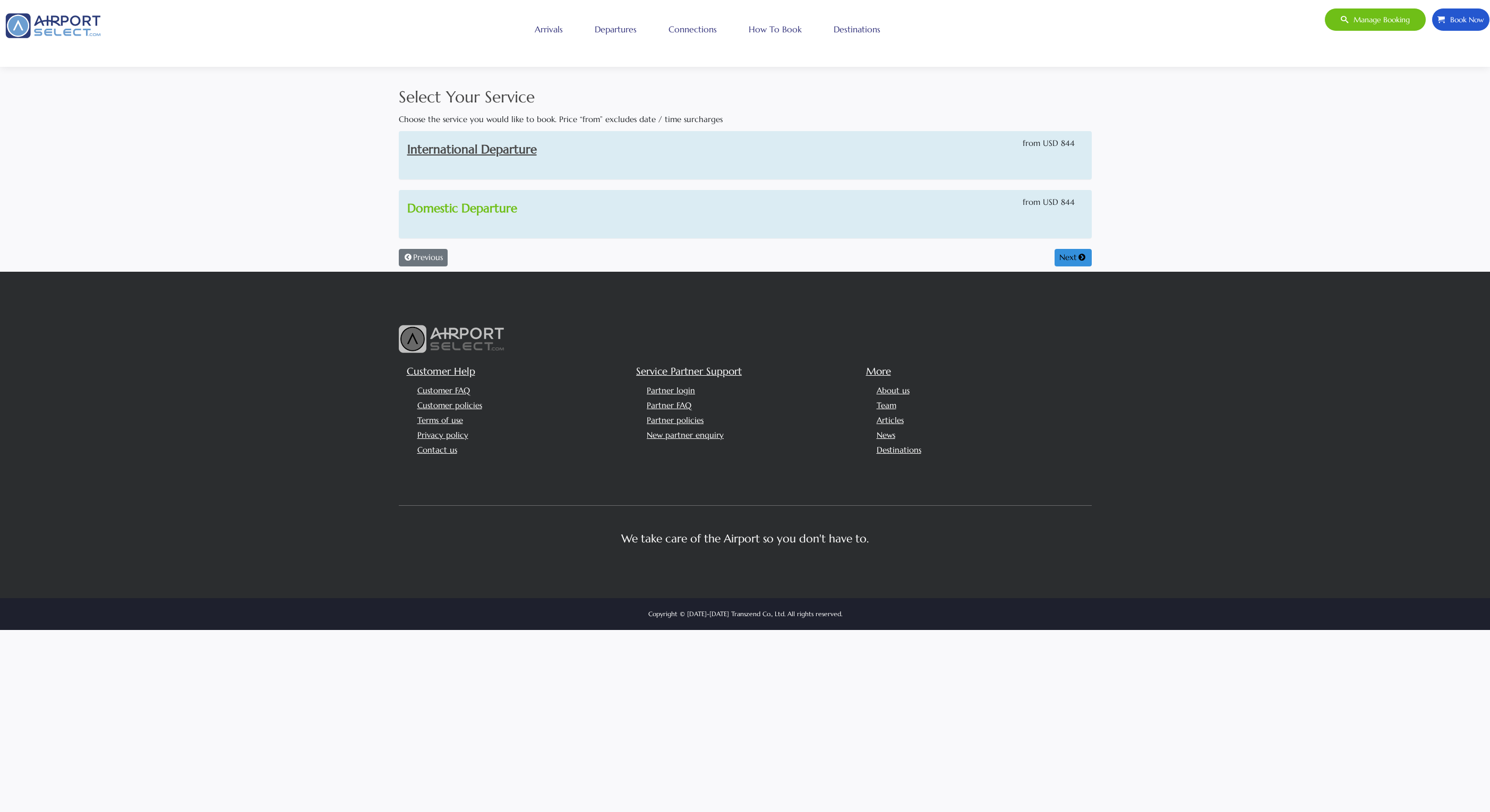
click at [473, 209] on link "Domestic Departure" at bounding box center [463, 208] width 110 height 15
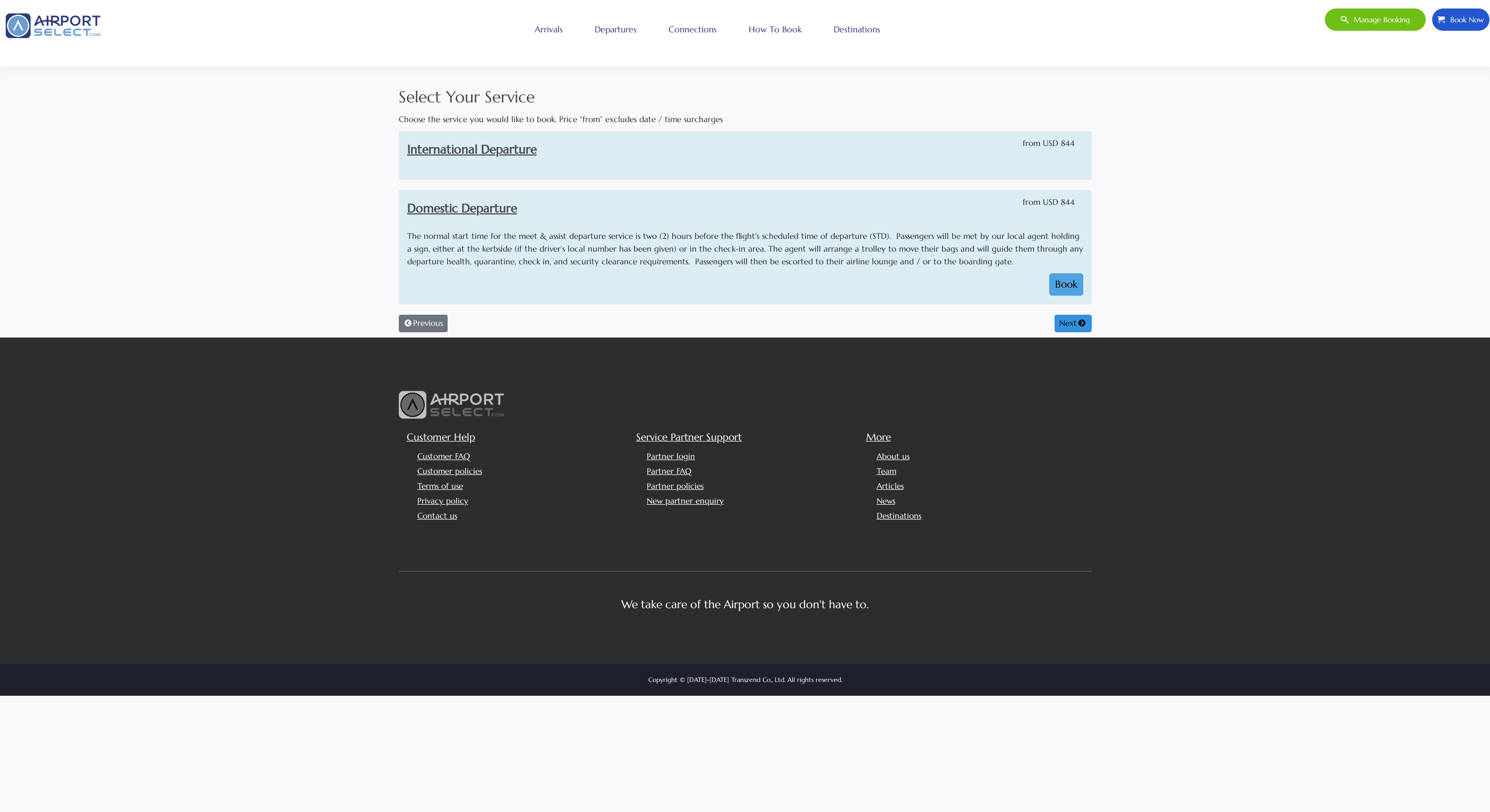
click at [1069, 283] on button "Book" at bounding box center [1066, 284] width 34 height 22
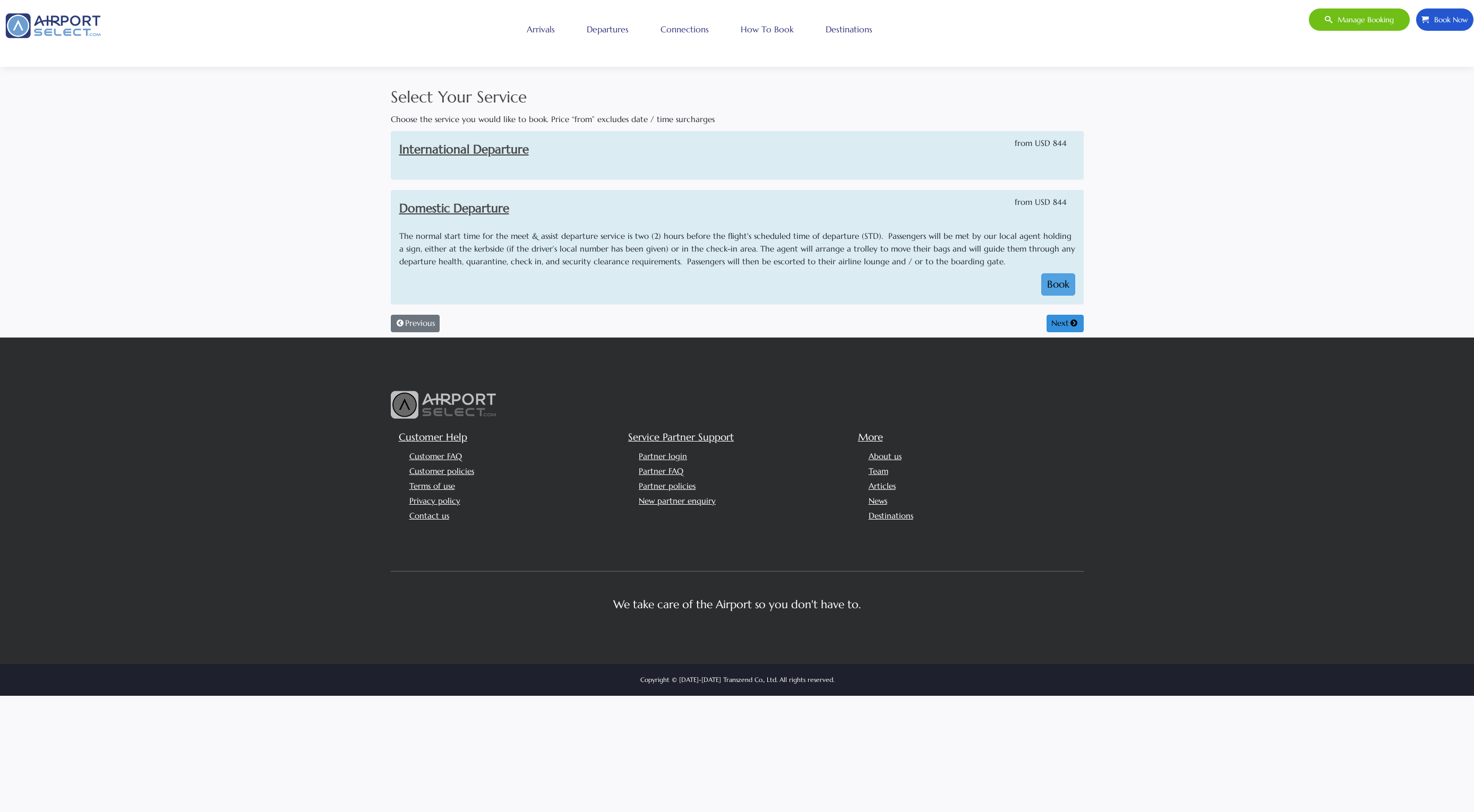
select select "1"
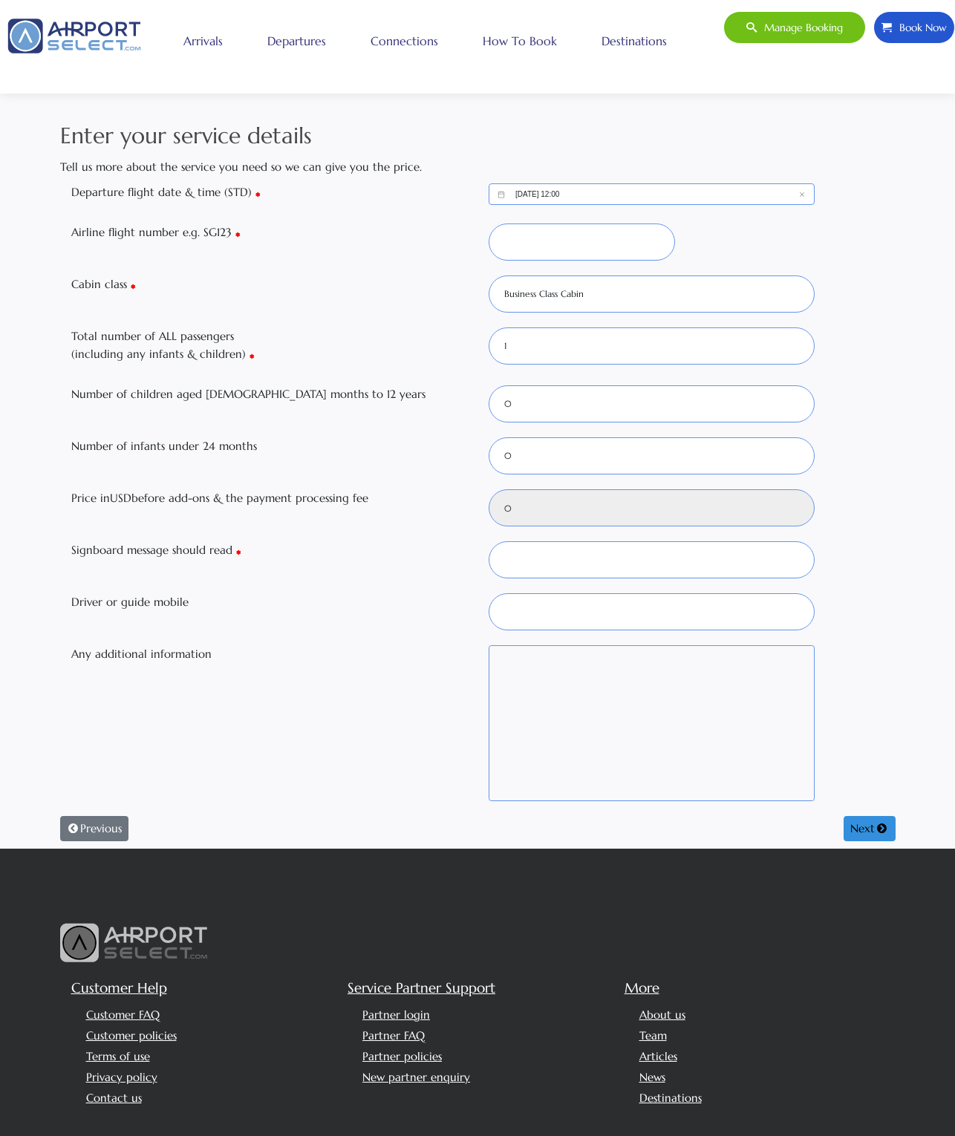
click at [659, 189] on input "10/05/2025, 12:00" at bounding box center [652, 194] width 326 height 22
click at [875, 142] on h2 "Enter your service details" at bounding box center [477, 135] width 835 height 33
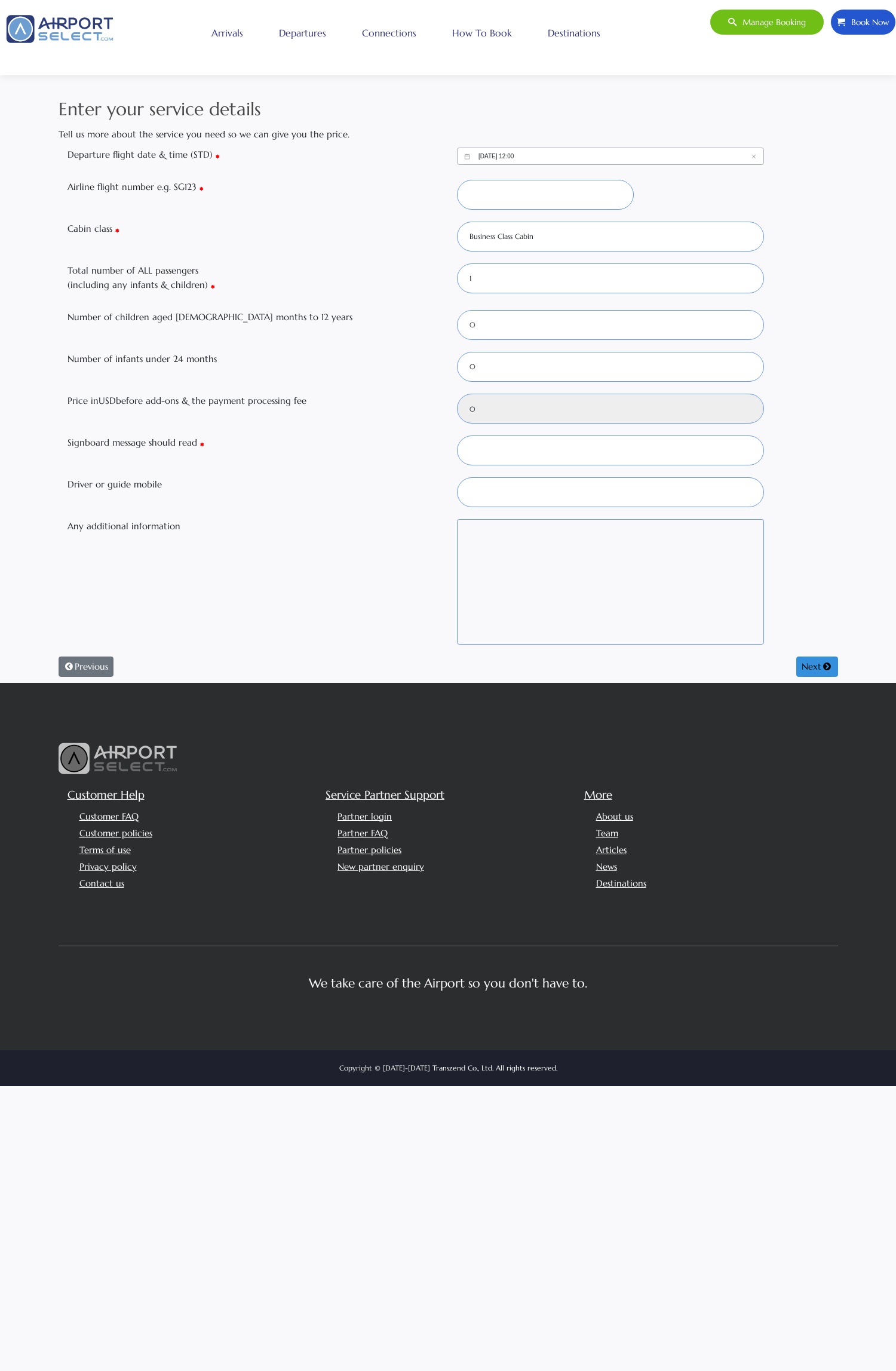
click at [636, 155] on input "10/05/2025, 12:00" at bounding box center [610, 156] width 307 height 18
click at [676, 375] on button "Select" at bounding box center [671, 378] width 22 height 13
type input "844"
click at [574, 150] on input "10/05/2025, 12:00" at bounding box center [610, 156] width 307 height 18
click at [650, 253] on div "11" at bounding box center [651, 257] width 21 height 21
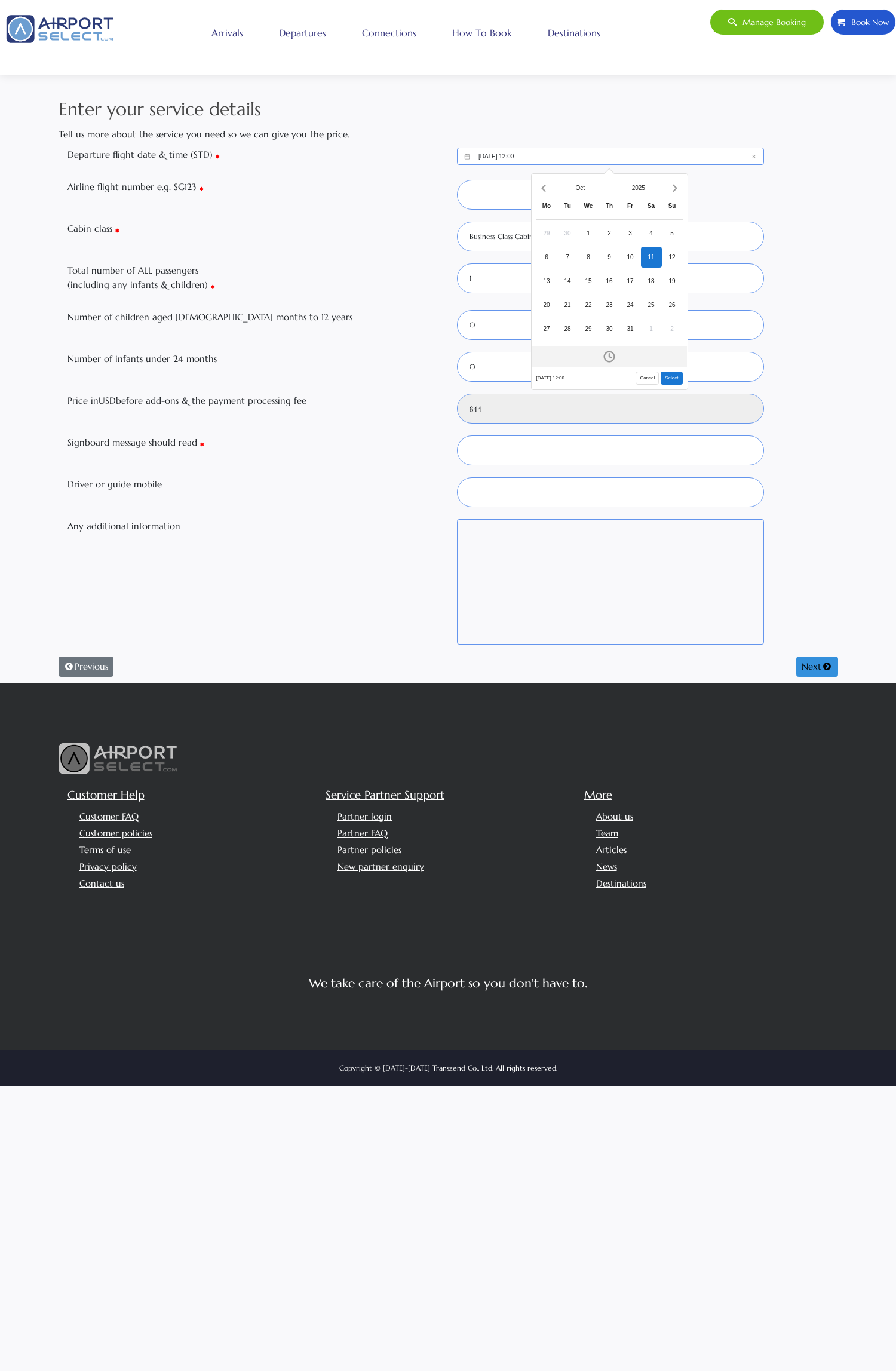
click at [607, 348] on button "Open time picker" at bounding box center [609, 356] width 155 height 21
click at [622, 348] on button "Close time Picker" at bounding box center [610, 356] width 156 height 21
click at [798, 346] on div "Enter your service details Tell us more about the service you need so we can gi…" at bounding box center [448, 389] width 788 height 587
click at [602, 147] on input "10/05/2025, 12:00" at bounding box center [610, 156] width 307 height 18
click at [641, 352] on button "Open time picker" at bounding box center [609, 356] width 155 height 21
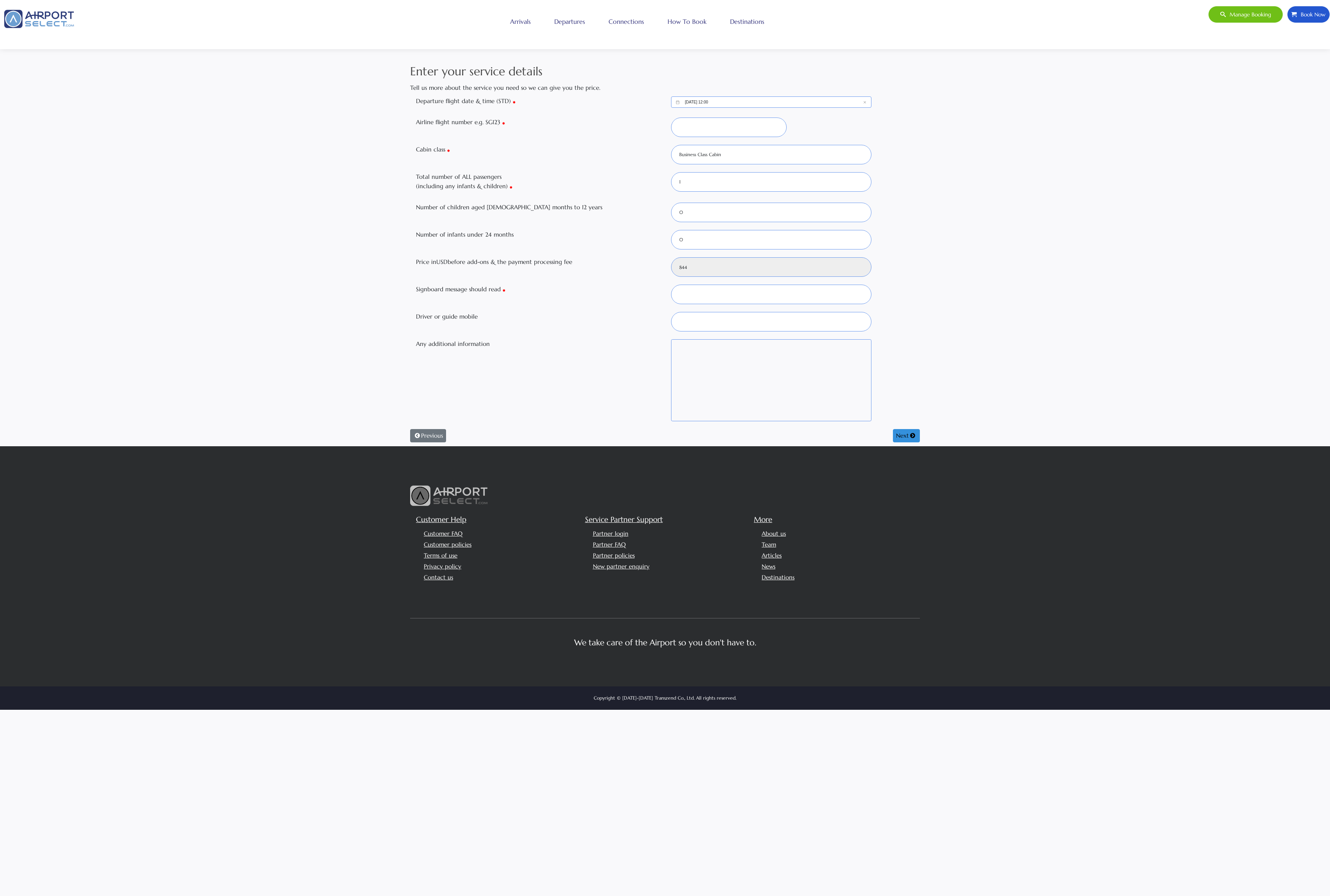
click at [1096, 280] on div "Enter your service details Tell us more about the service you need so we can gi…" at bounding box center [665, 254] width 1330 height 384
click at [1096, 334] on div "Enter your service details Tell us more about the service you need so we can gi…" at bounding box center [665, 254] width 1330 height 384
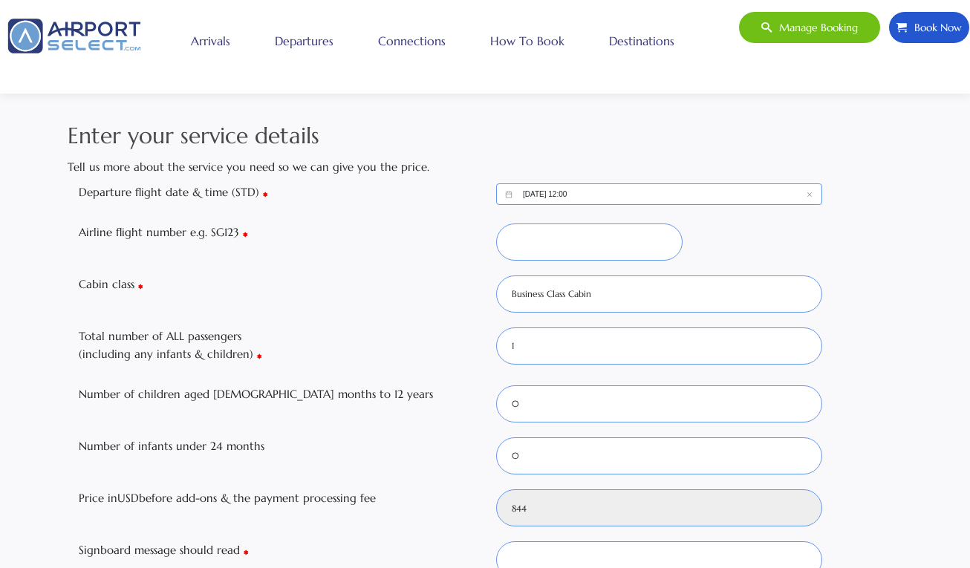
click at [647, 195] on input "10/05/2025, 12:00" at bounding box center [659, 194] width 326 height 22
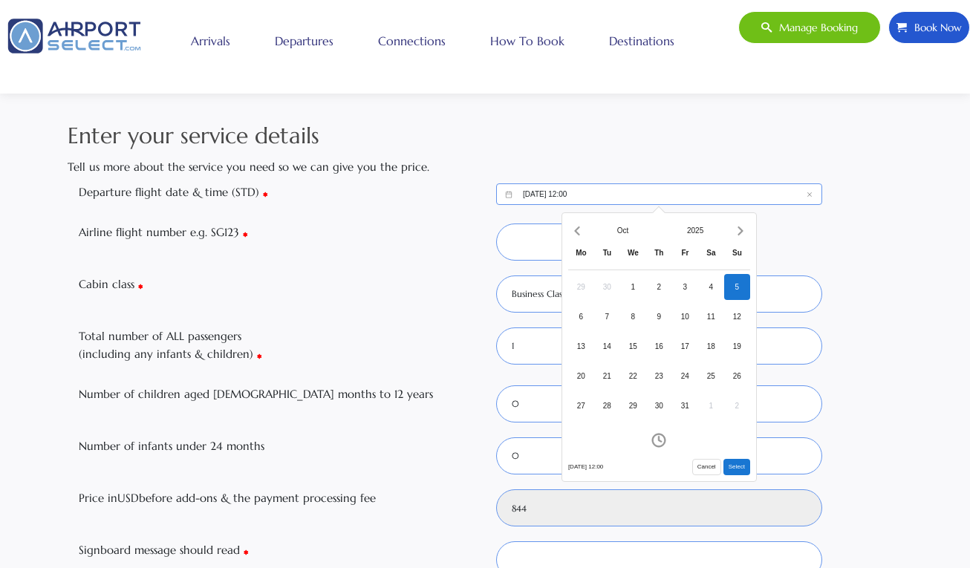
click at [736, 461] on button "Select" at bounding box center [736, 467] width 27 height 16
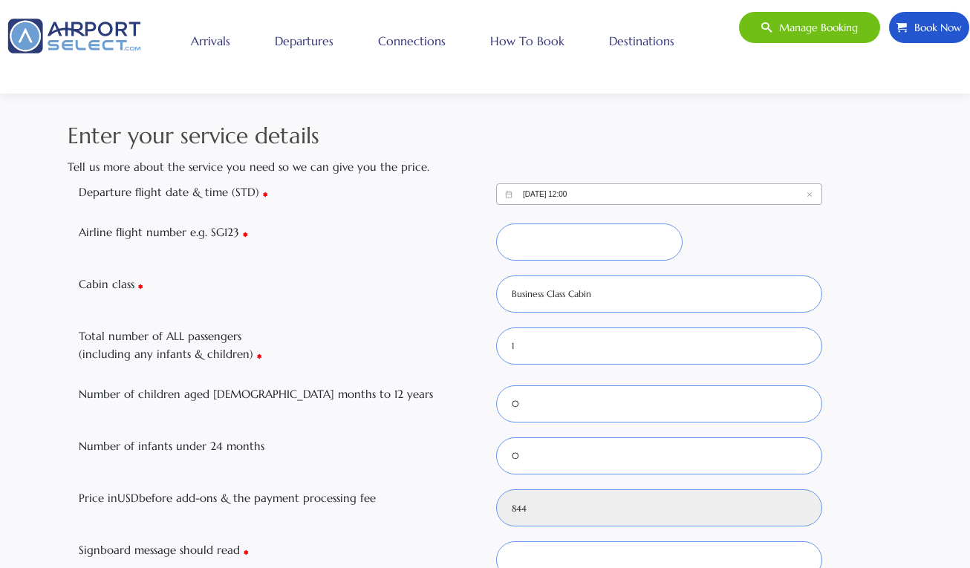
click at [774, 190] on input "10/05/2025, 12:00" at bounding box center [659, 194] width 326 height 22
